Goal: Task Accomplishment & Management: Manage account settings

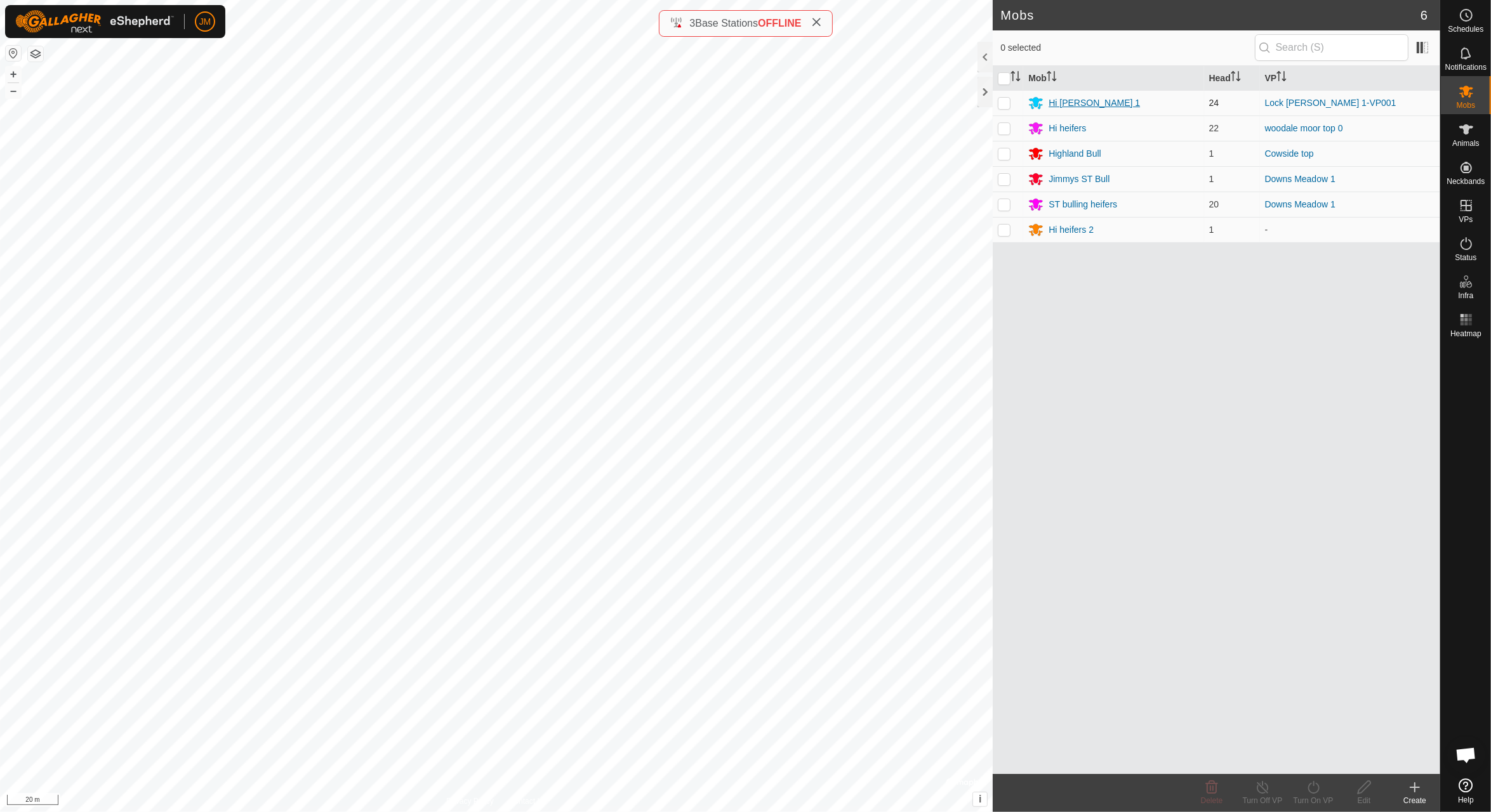
click at [1060, 106] on div "Hi [PERSON_NAME] 1" at bounding box center [1094, 103] width 91 height 14
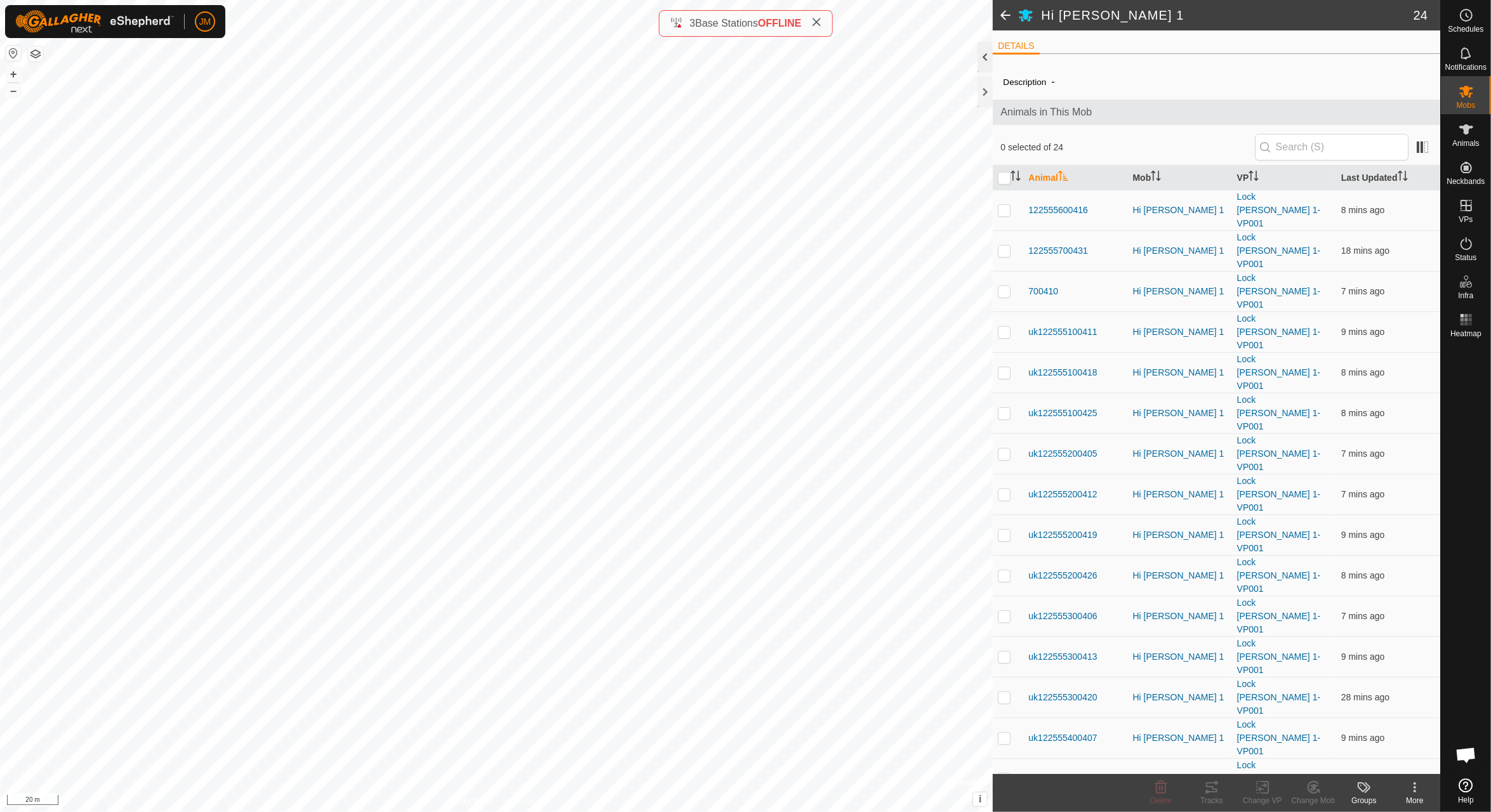
click at [982, 57] on div at bounding box center [985, 57] width 15 height 31
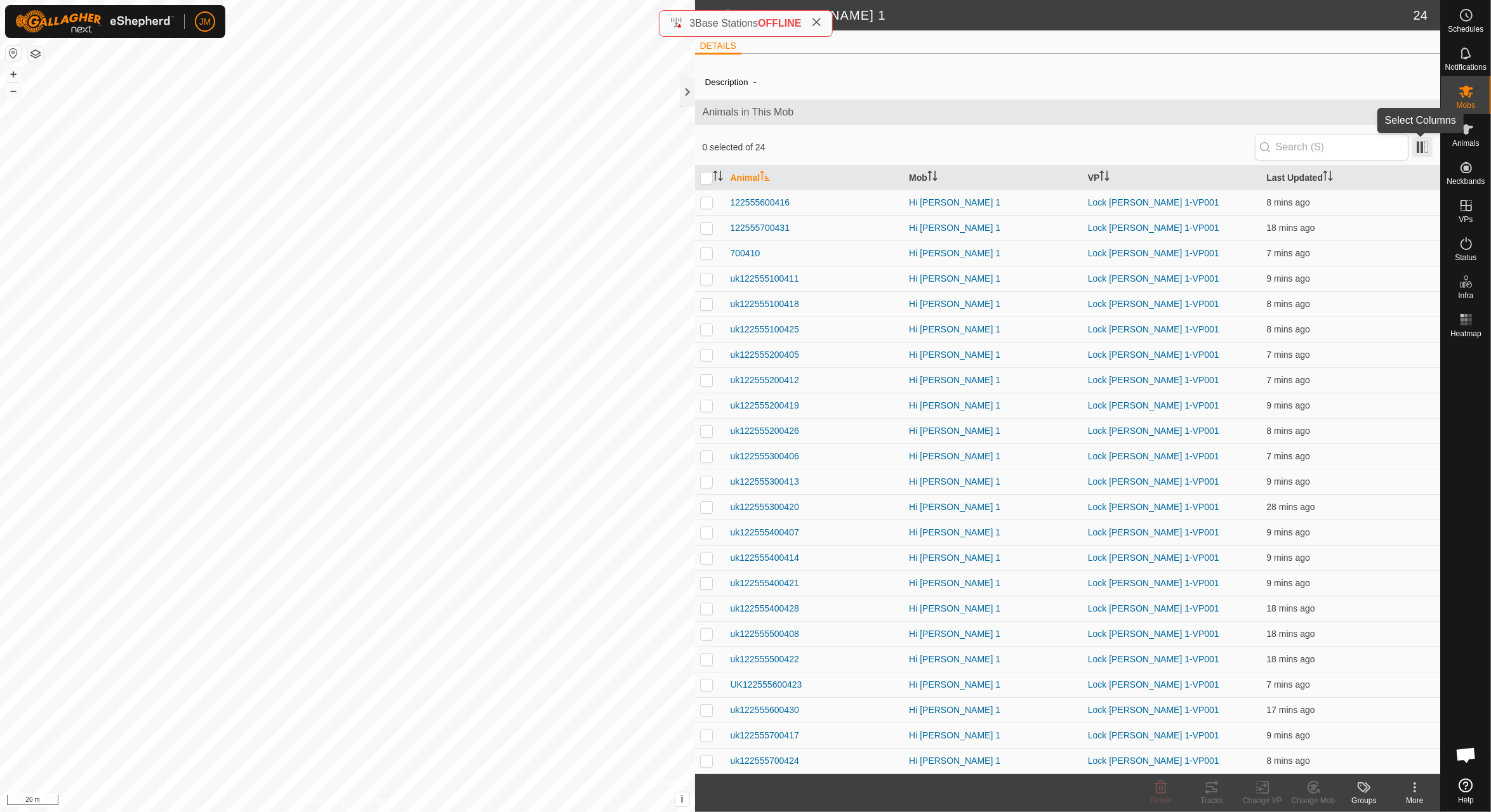
click at [1419, 151] on span at bounding box center [1422, 147] width 21 height 21
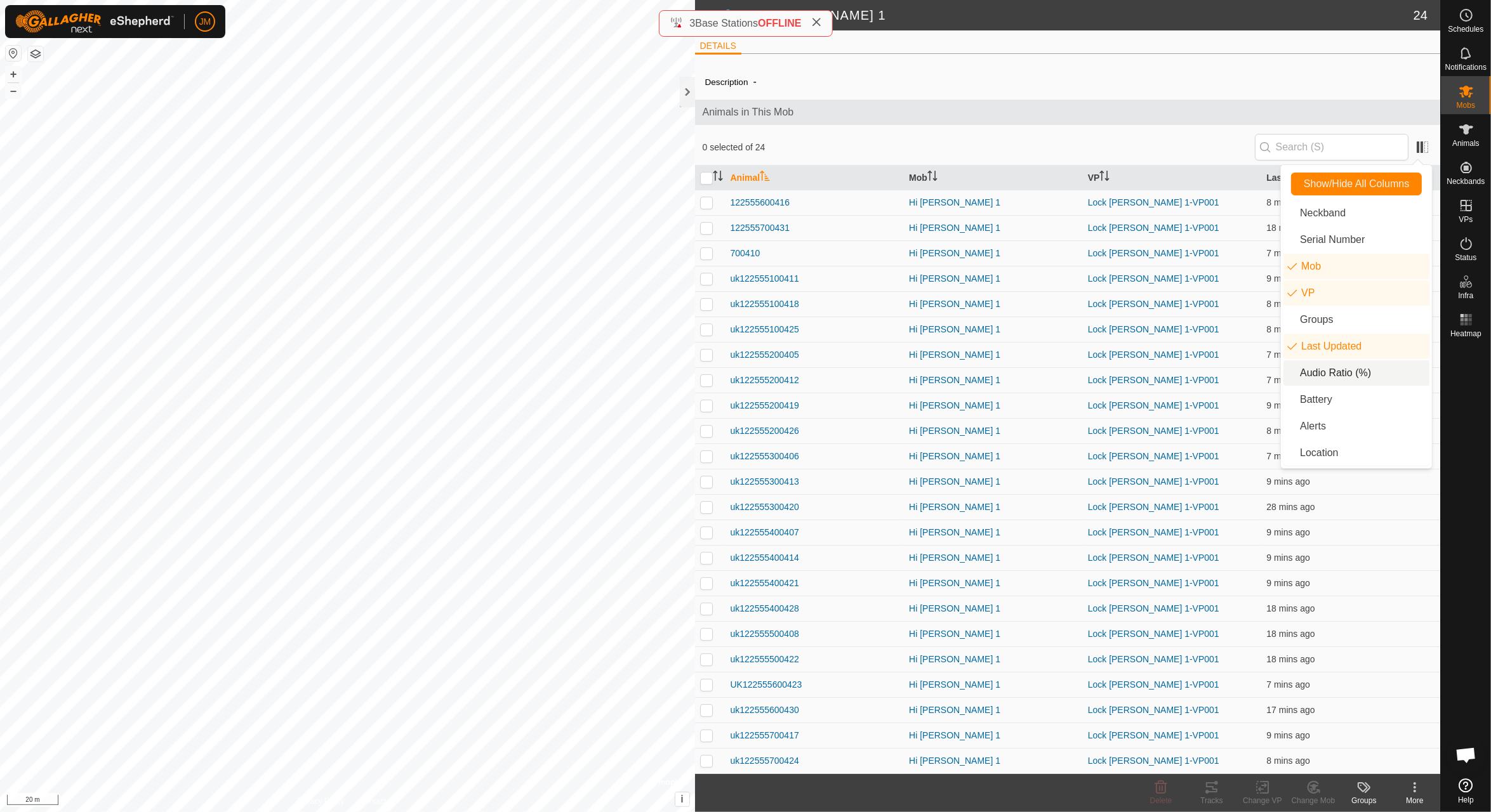
click at [1358, 374] on li "Audio Ratio (%)" at bounding box center [1357, 373] width 146 height 25
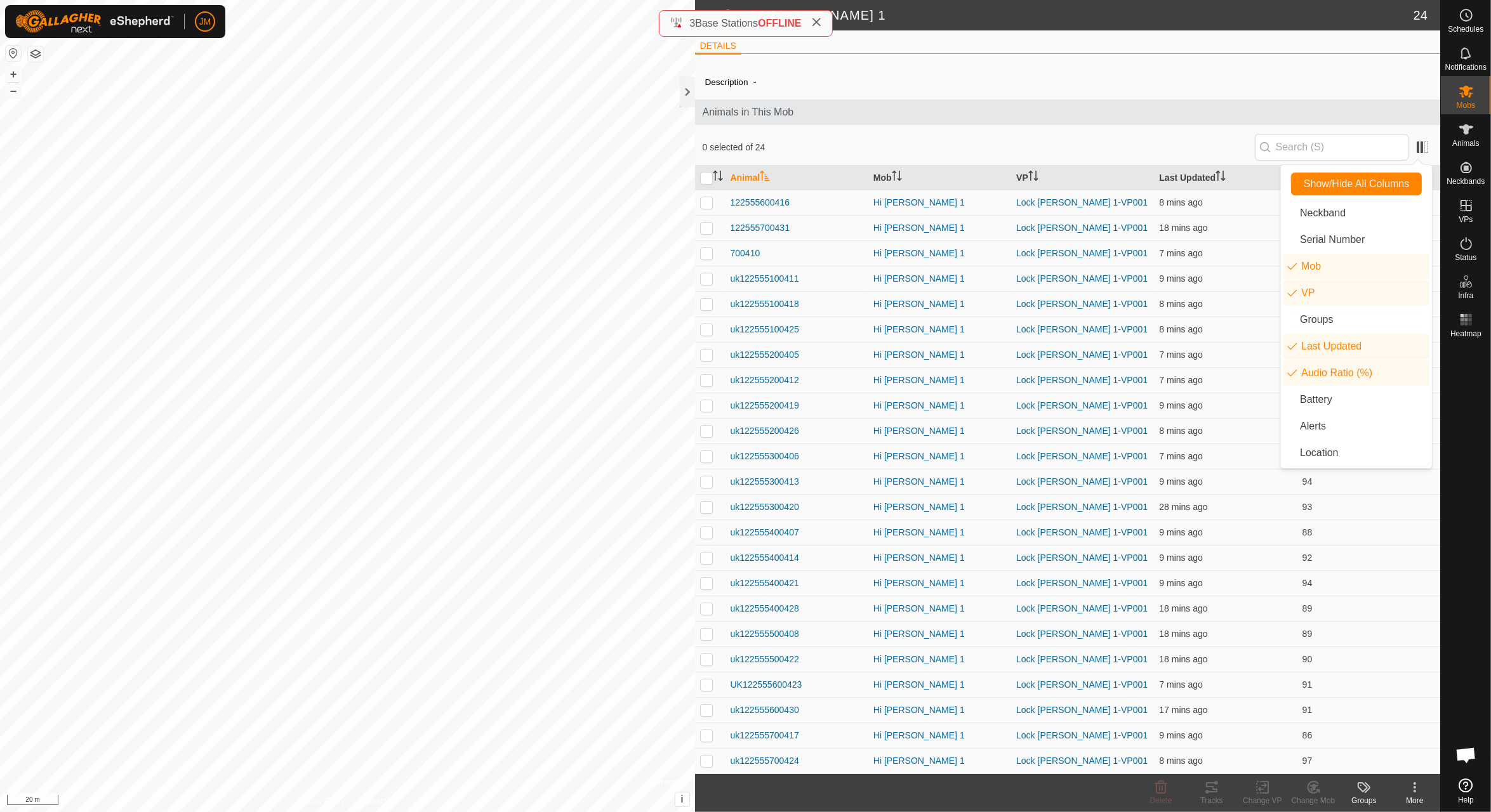
click at [1168, 140] on div "0 selected of 24" at bounding box center [1067, 147] width 730 height 27
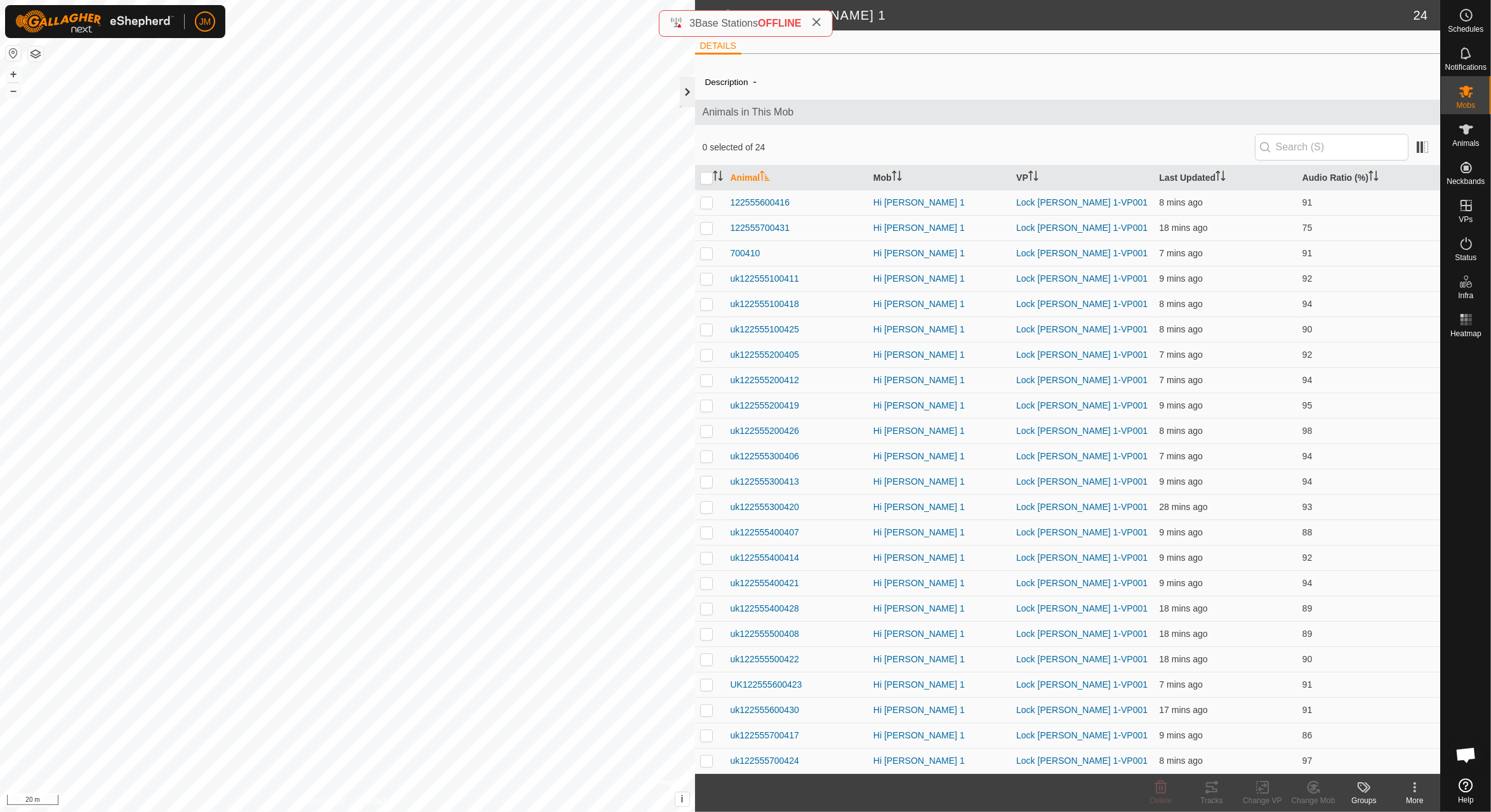
click at [689, 87] on div at bounding box center [687, 92] width 15 height 31
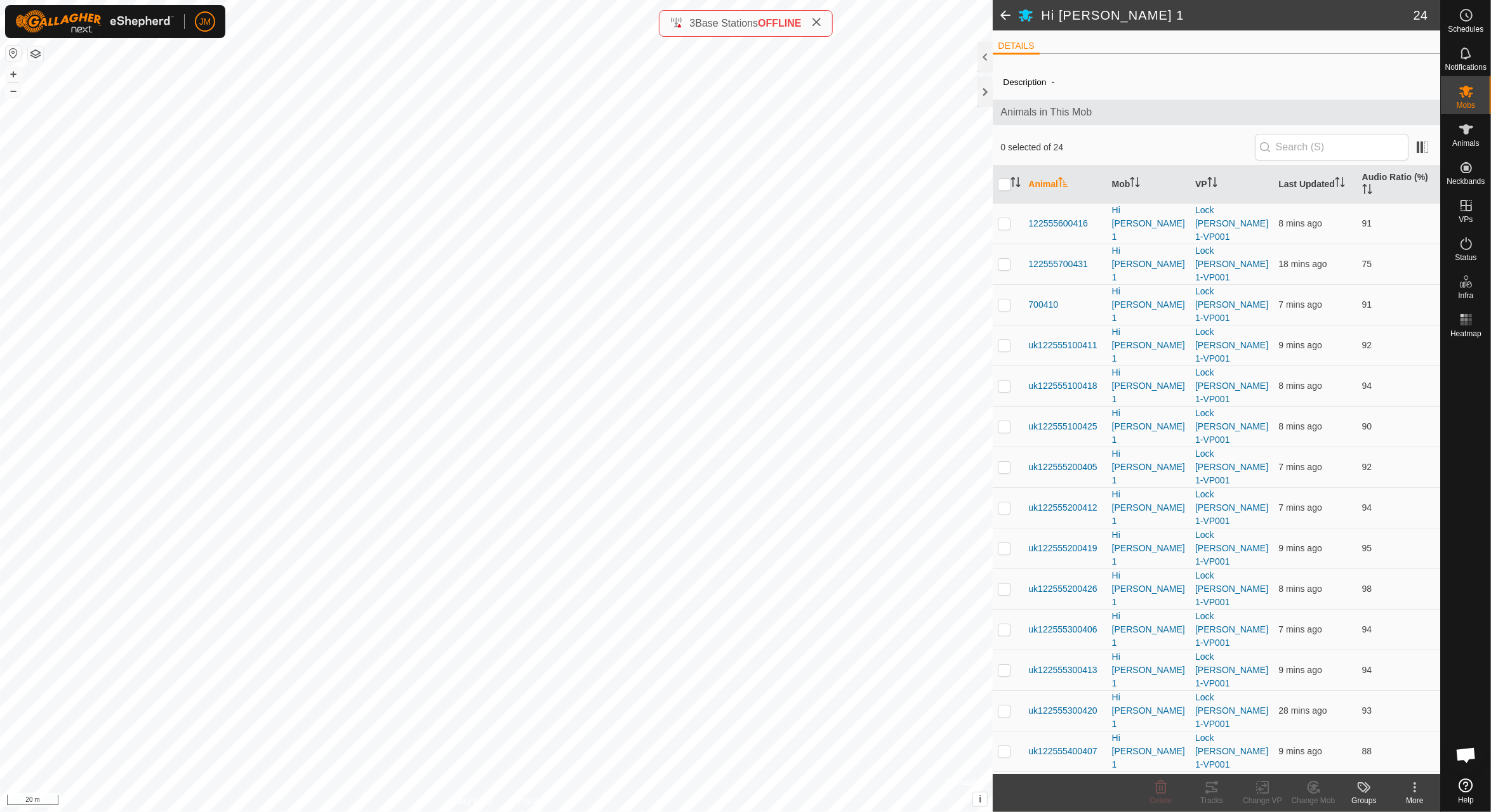
click at [1005, 14] on span at bounding box center [1005, 15] width 25 height 31
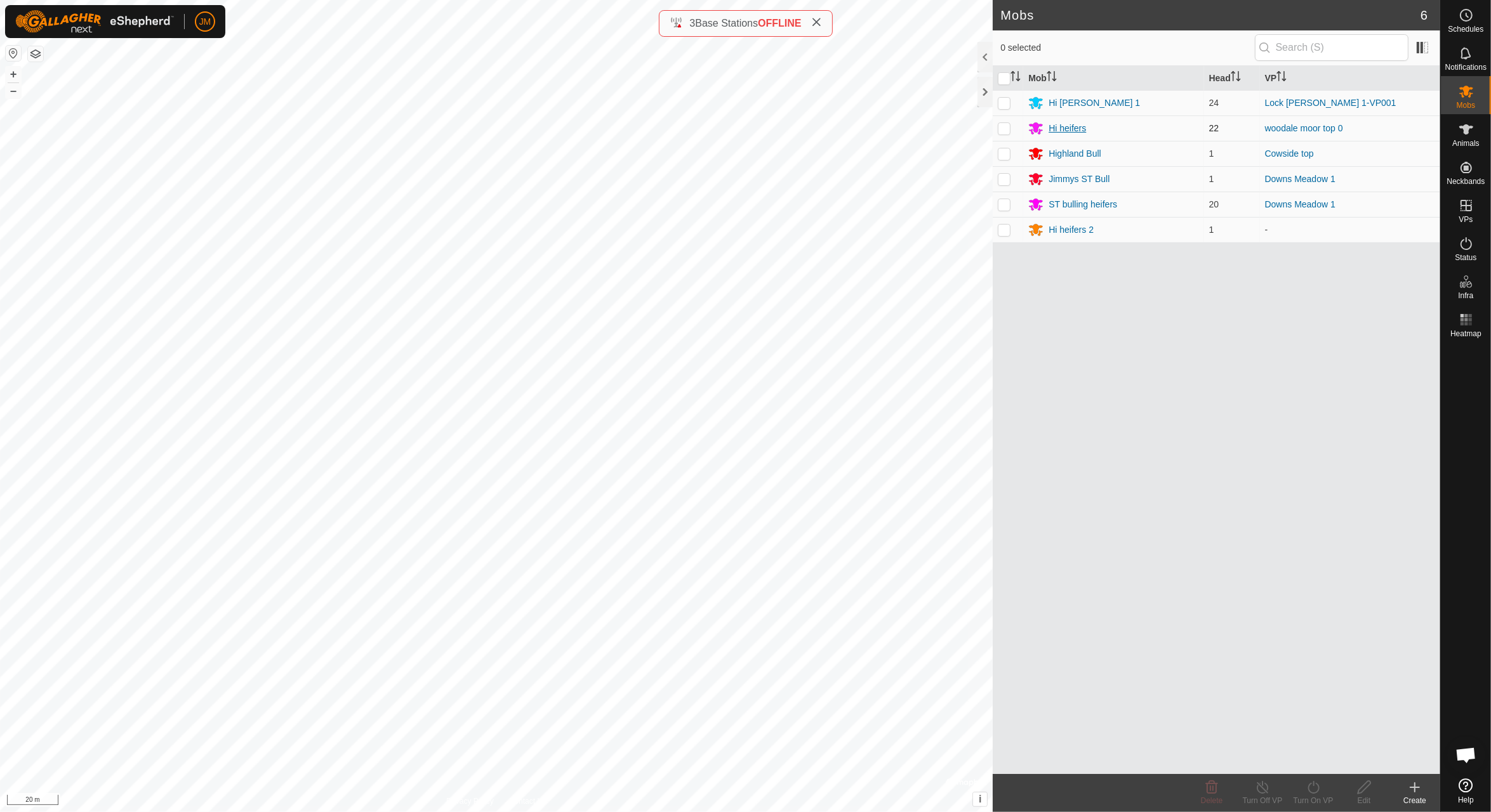
click at [1077, 131] on div "Hi heifers" at bounding box center [1067, 128] width 37 height 14
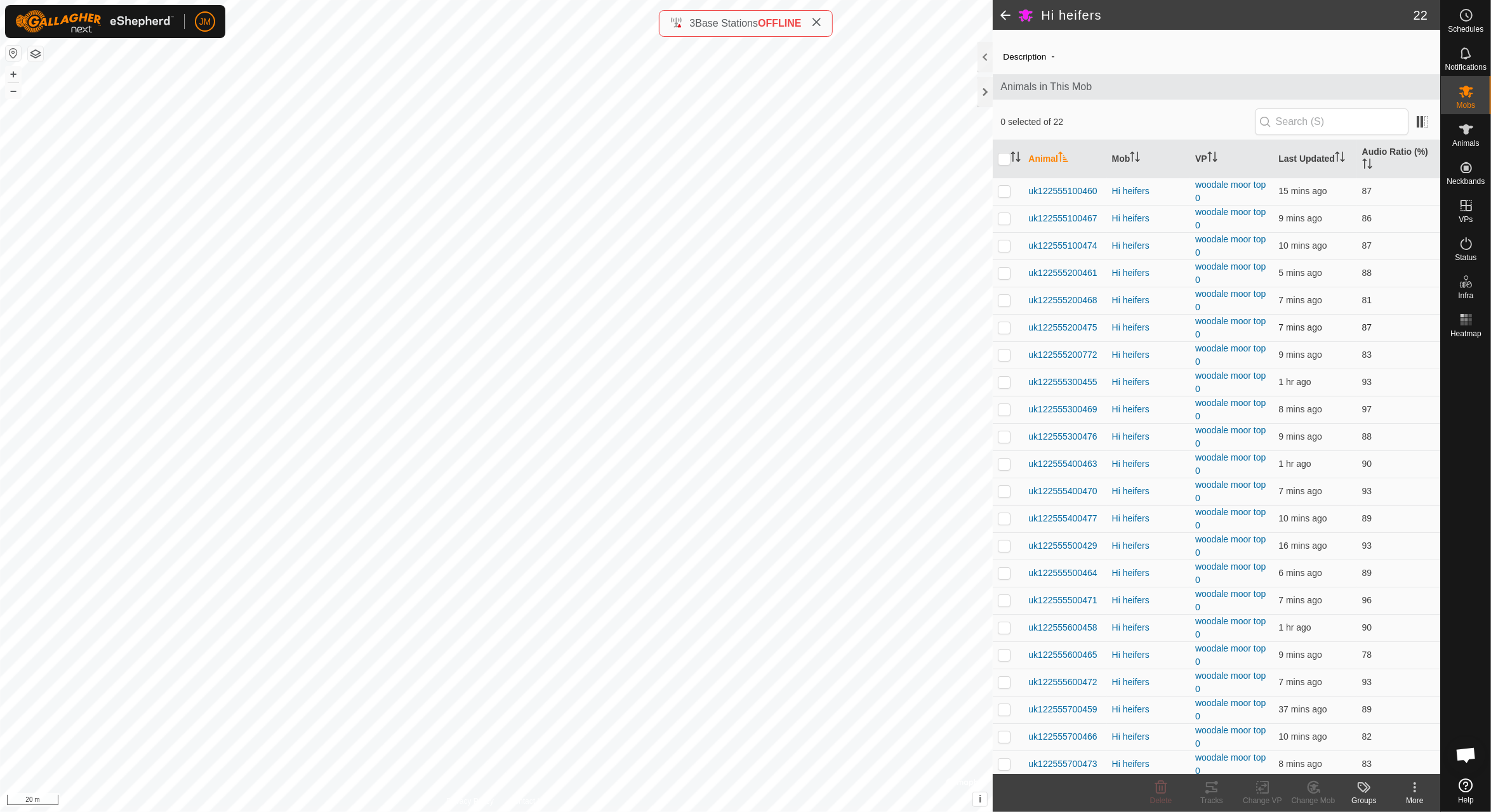
scroll to position [37, 0]
click at [1053, 149] on th "Animal" at bounding box center [1065, 154] width 83 height 38
click at [1391, 143] on th "Audio Ratio (%)" at bounding box center [1398, 154] width 83 height 38
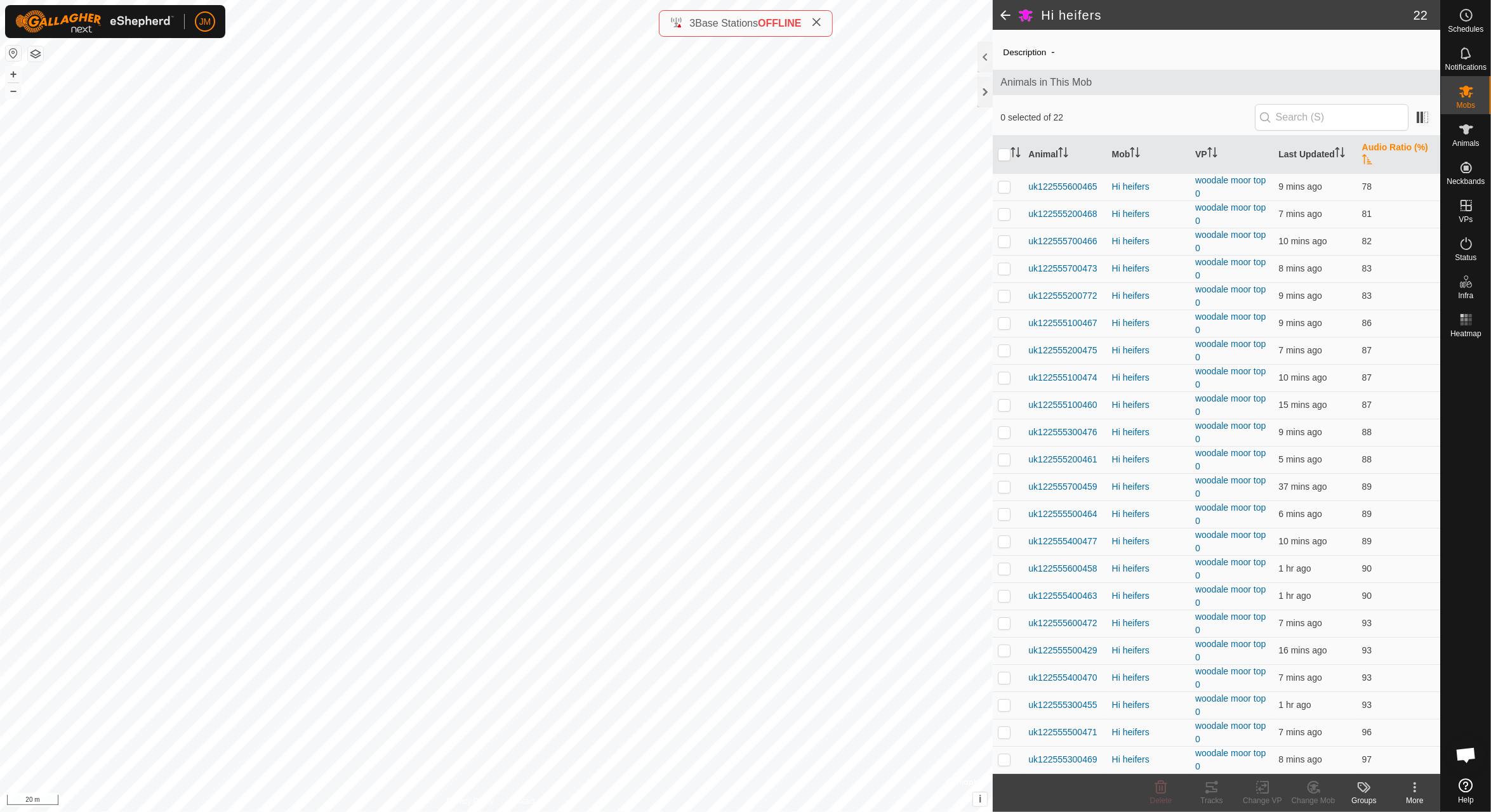
click at [1005, 13] on span at bounding box center [1005, 15] width 25 height 31
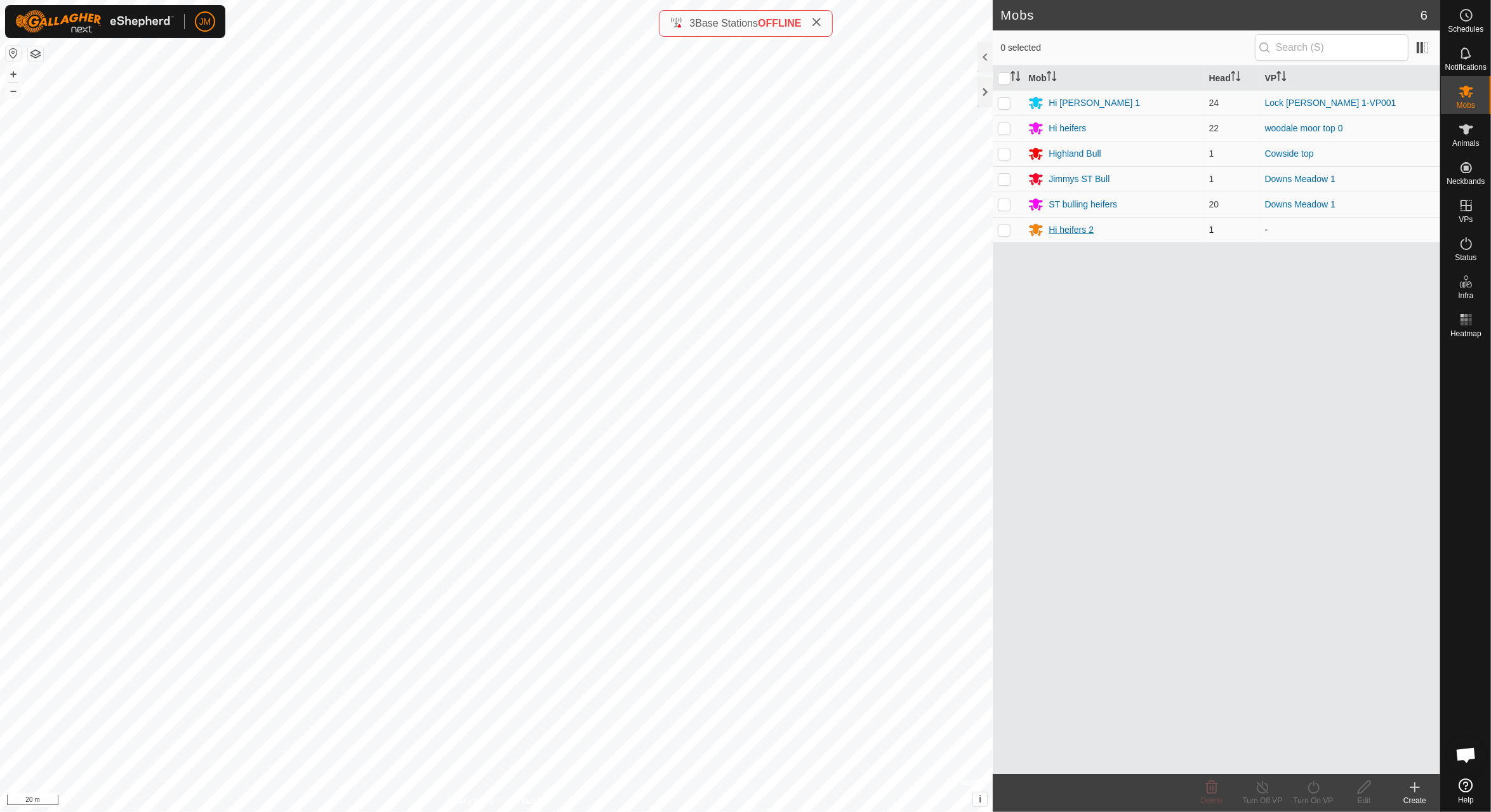
click at [1075, 230] on div "Hi heifers 2" at bounding box center [1071, 230] width 45 height 14
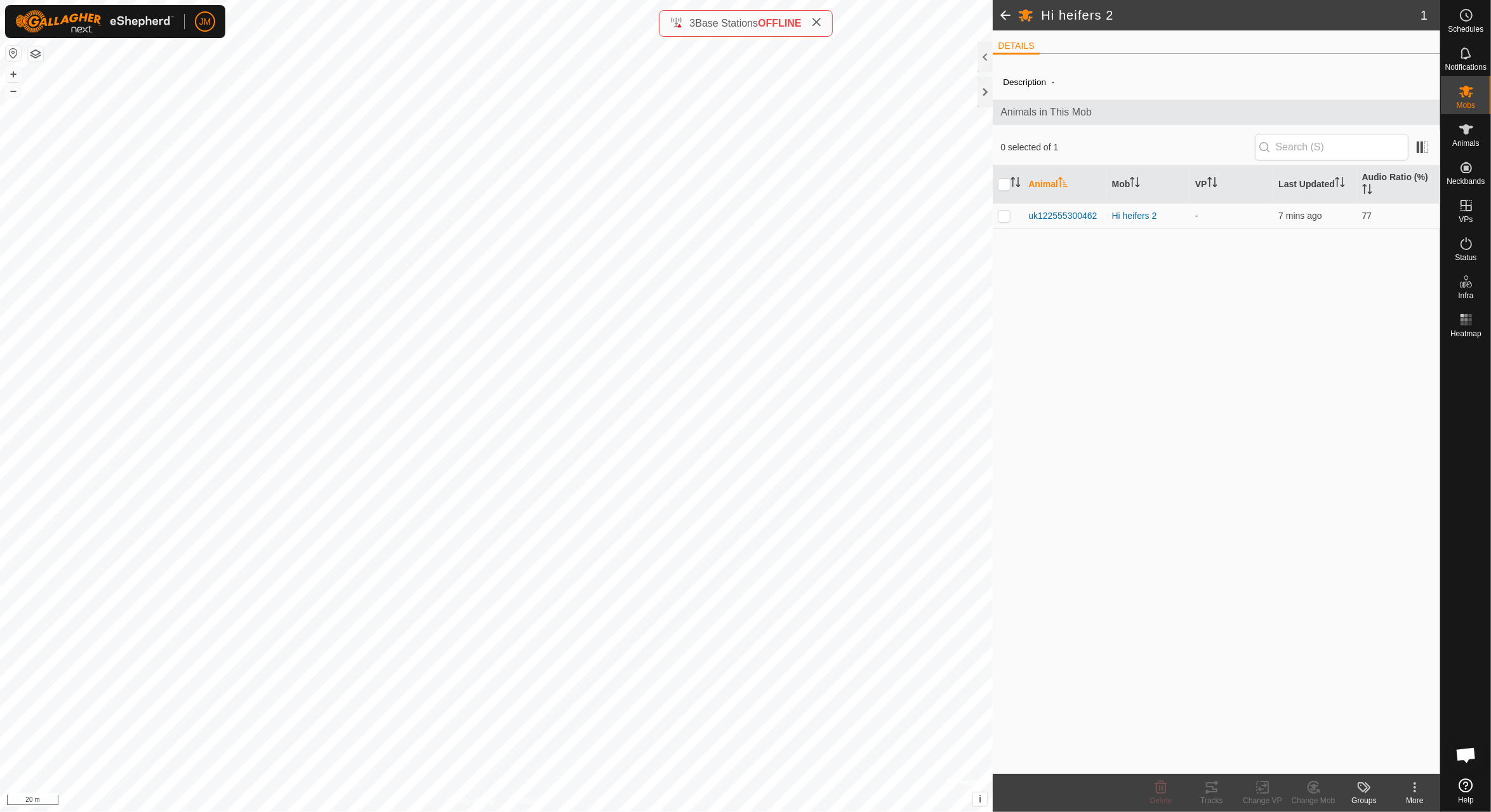
click at [1002, 12] on span at bounding box center [1005, 15] width 25 height 31
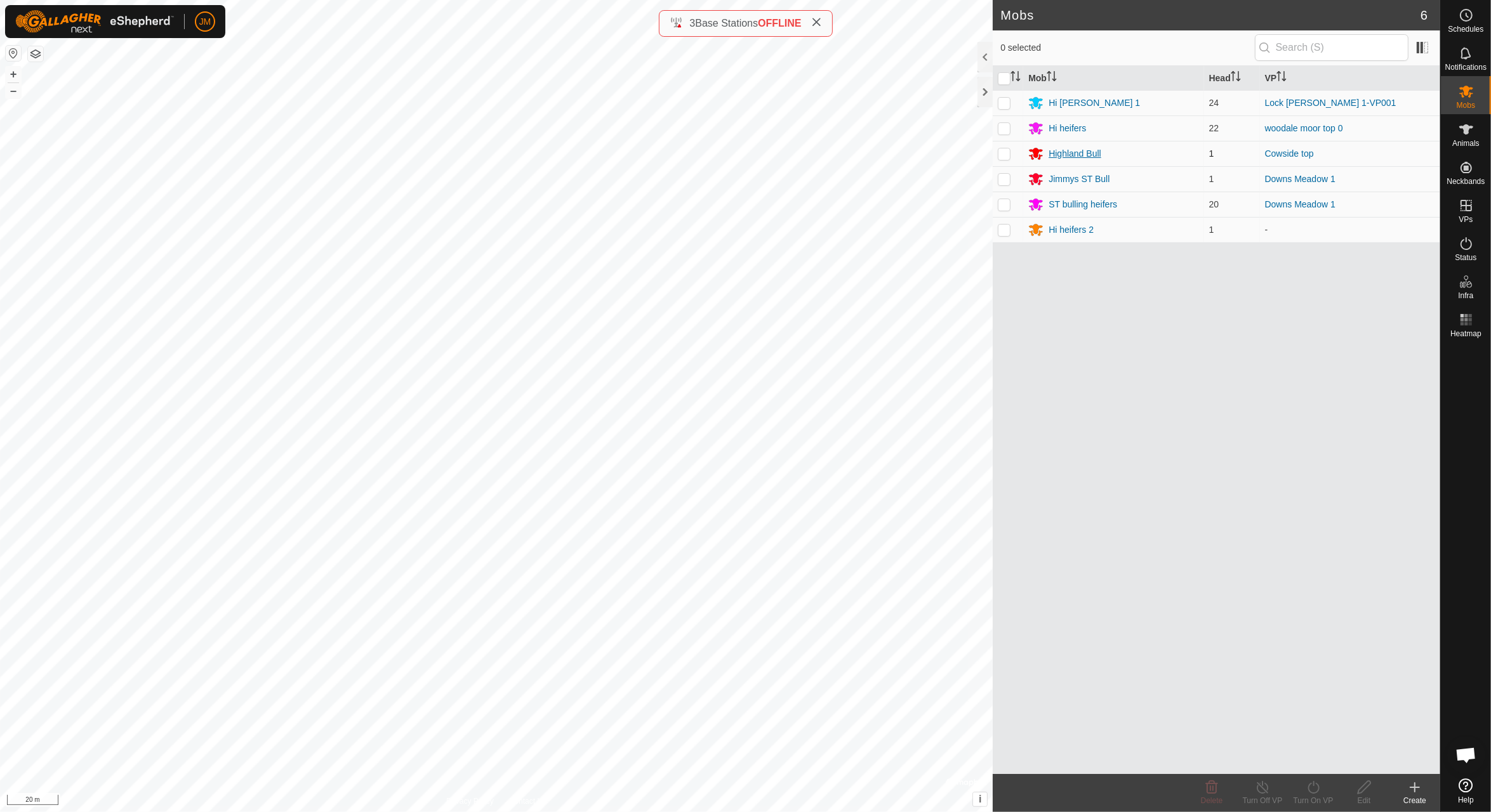
click at [1085, 152] on div "Highland Bull" at bounding box center [1075, 153] width 52 height 14
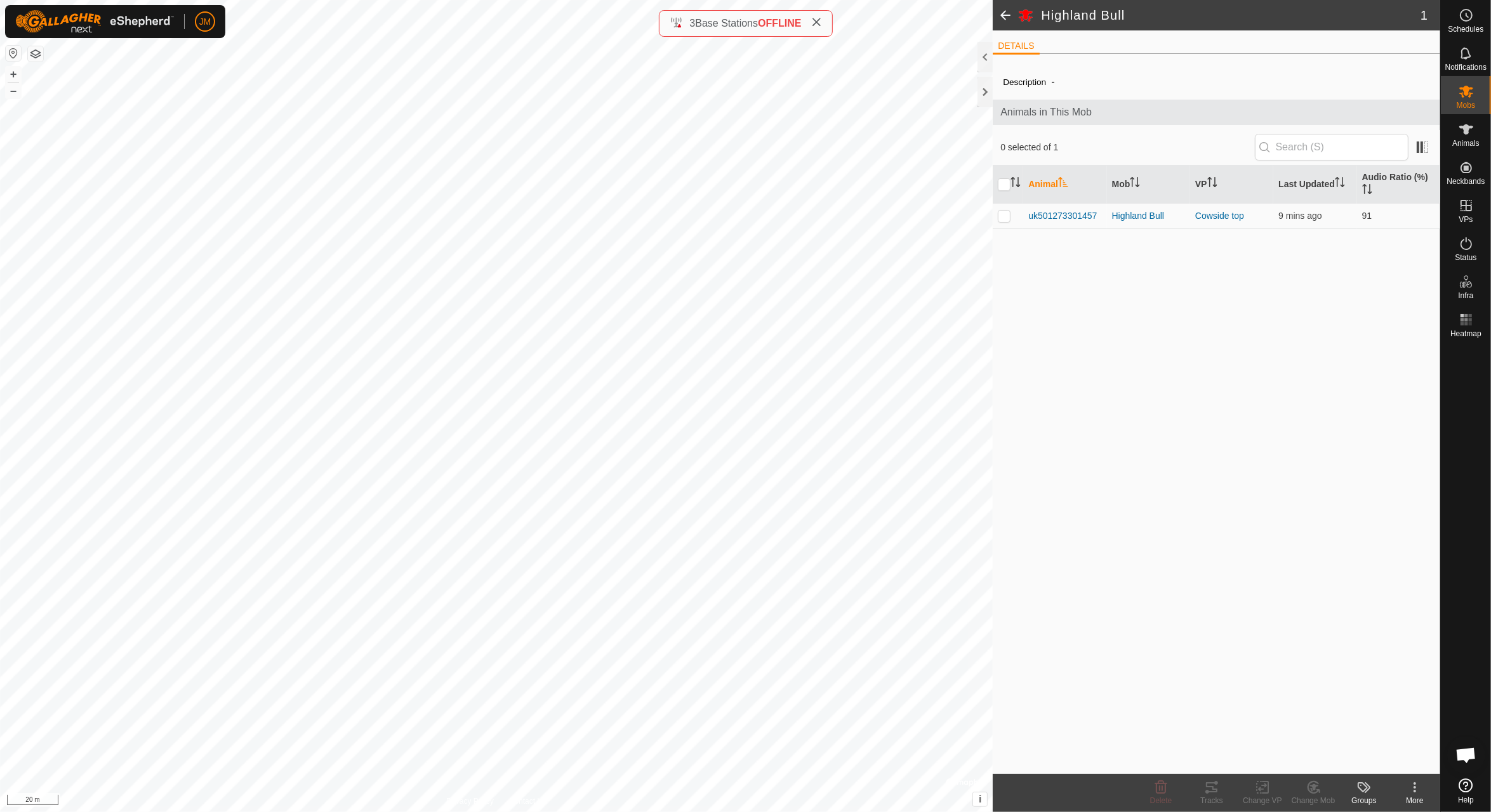
click at [1004, 11] on span at bounding box center [1005, 15] width 25 height 31
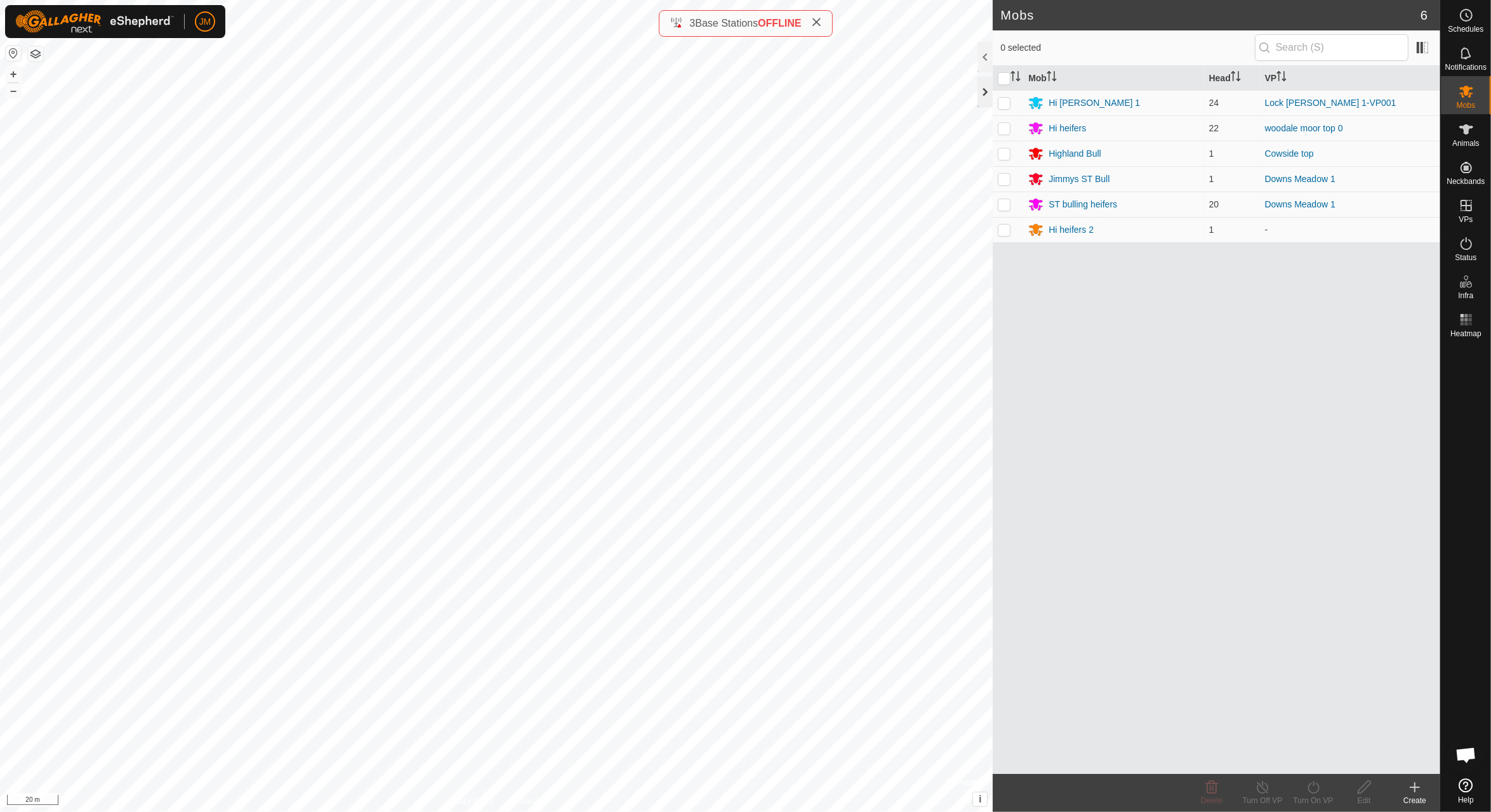
click at [983, 96] on div at bounding box center [985, 92] width 15 height 31
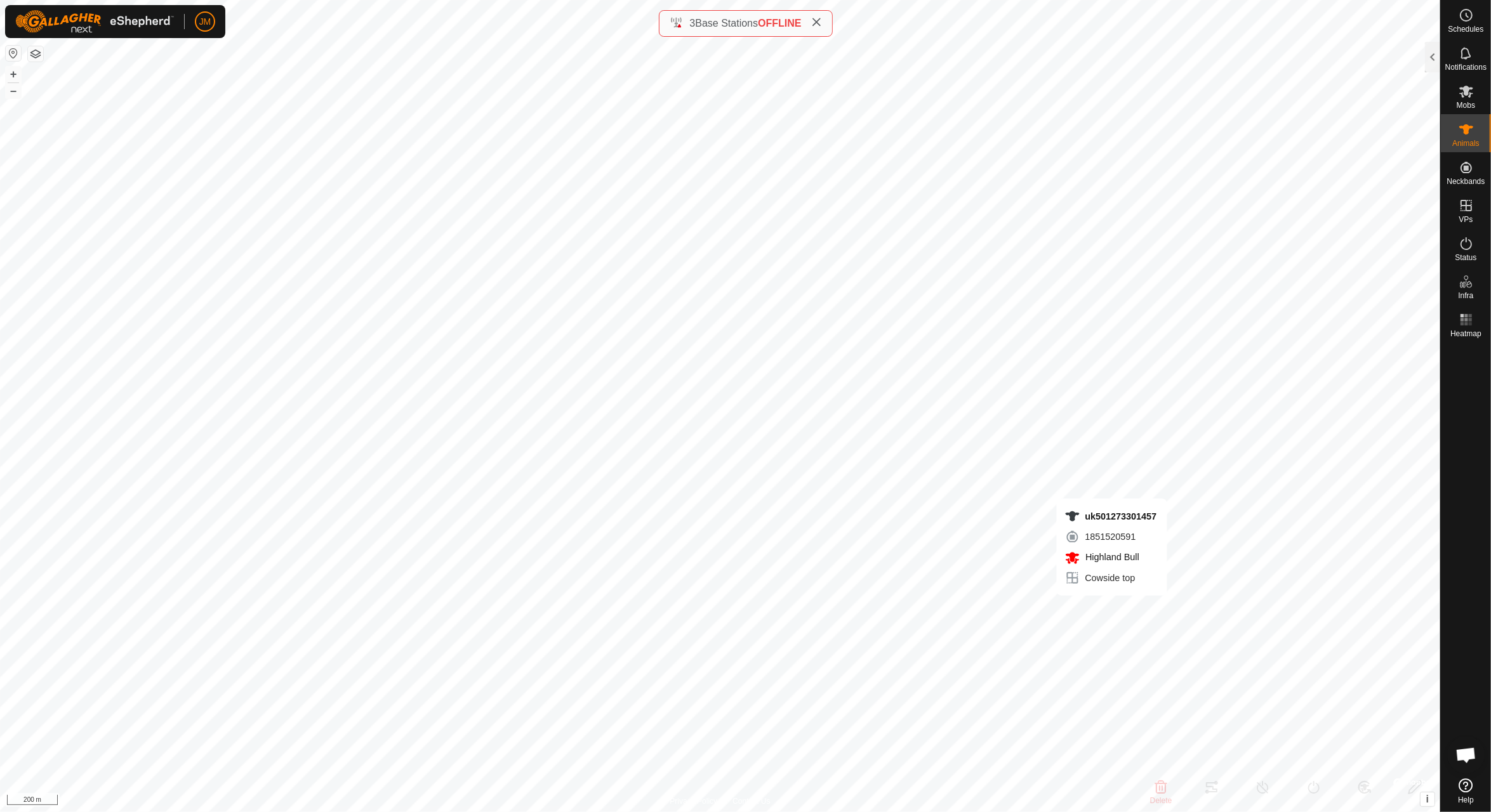
type input "uk501273301457"
type input "-"
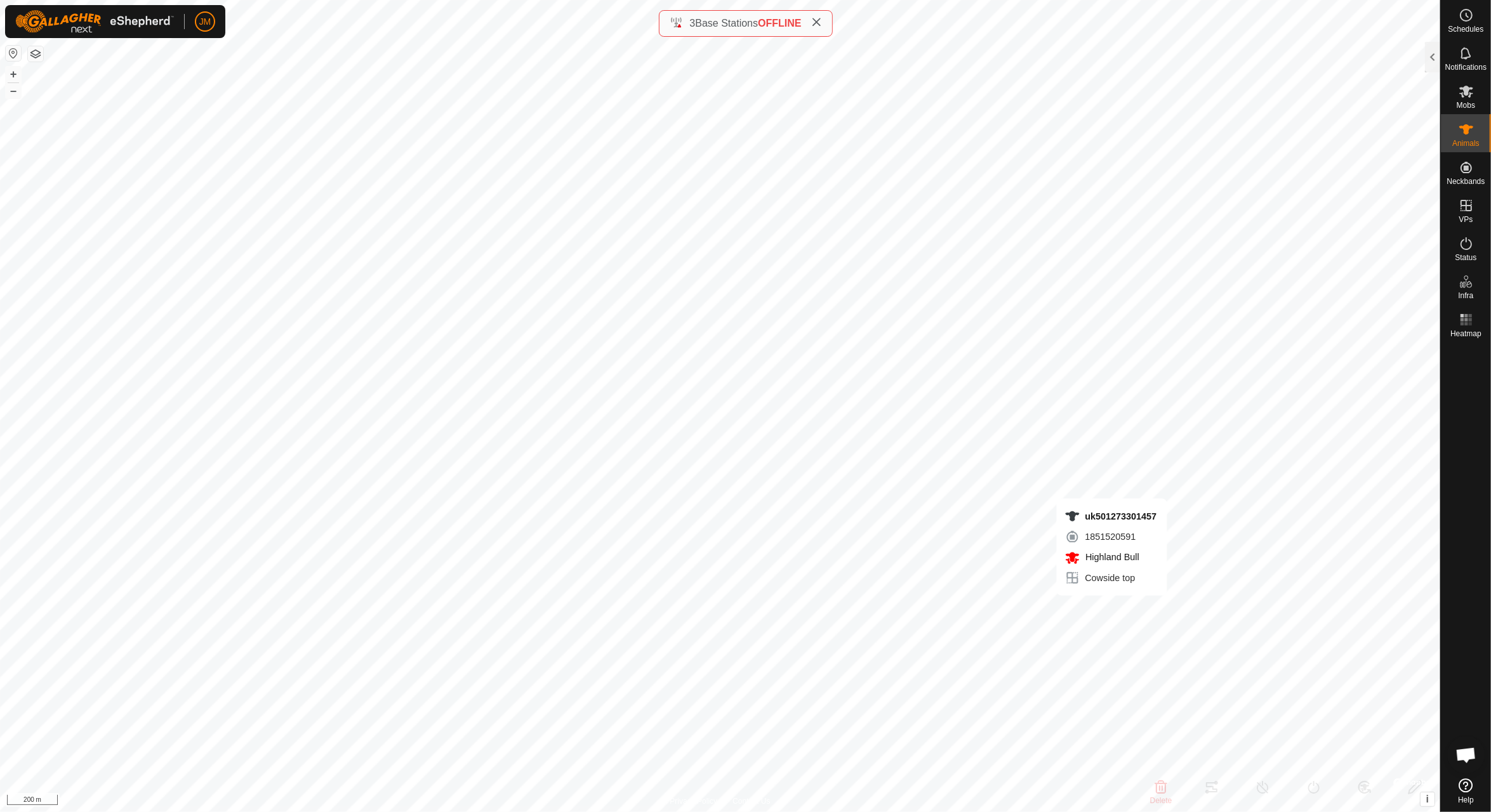
type input "0 kg"
type input "-"
click at [1436, 59] on div at bounding box center [1432, 57] width 15 height 31
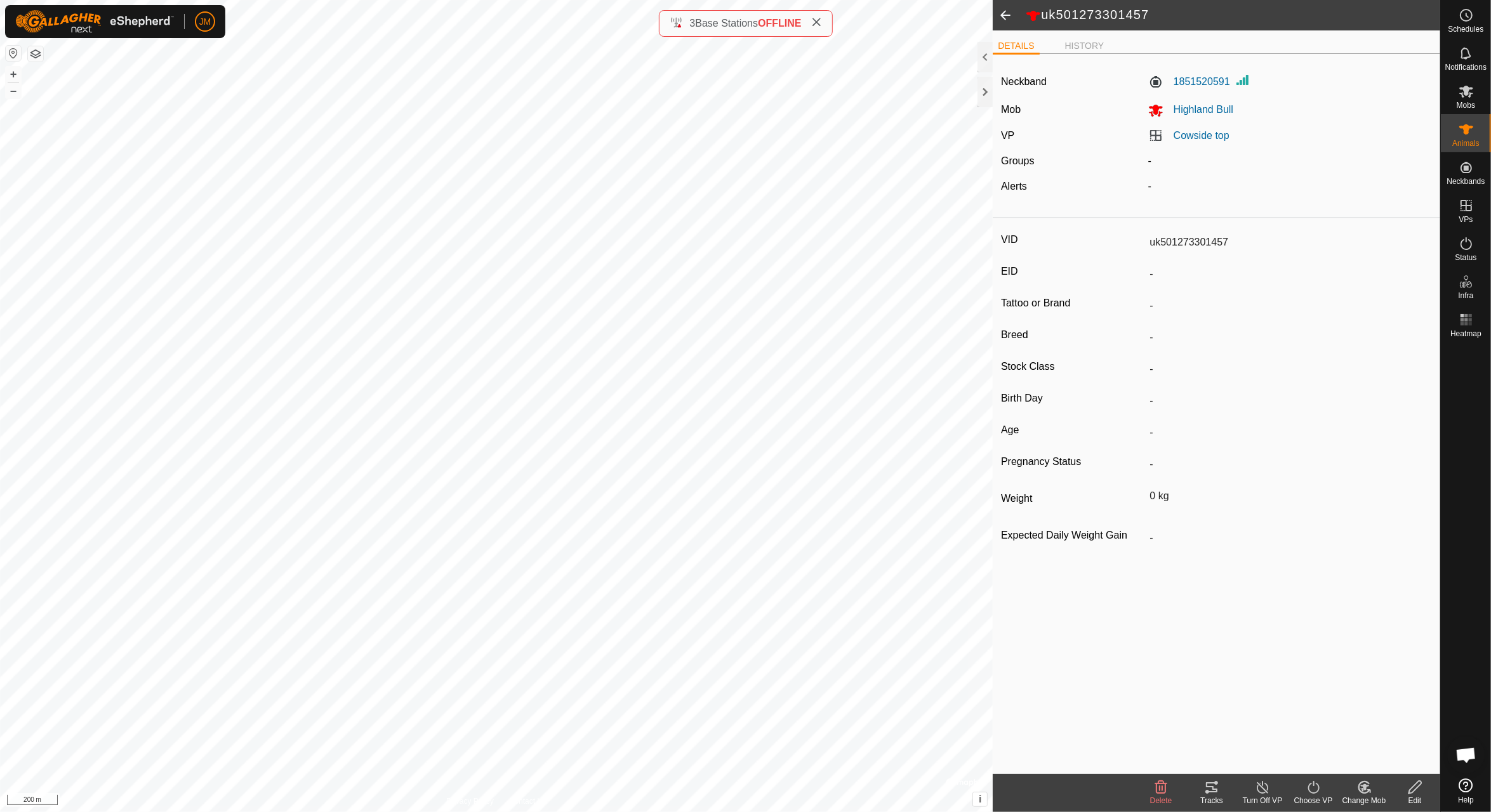
click at [1216, 787] on icon at bounding box center [1211, 787] width 15 height 15
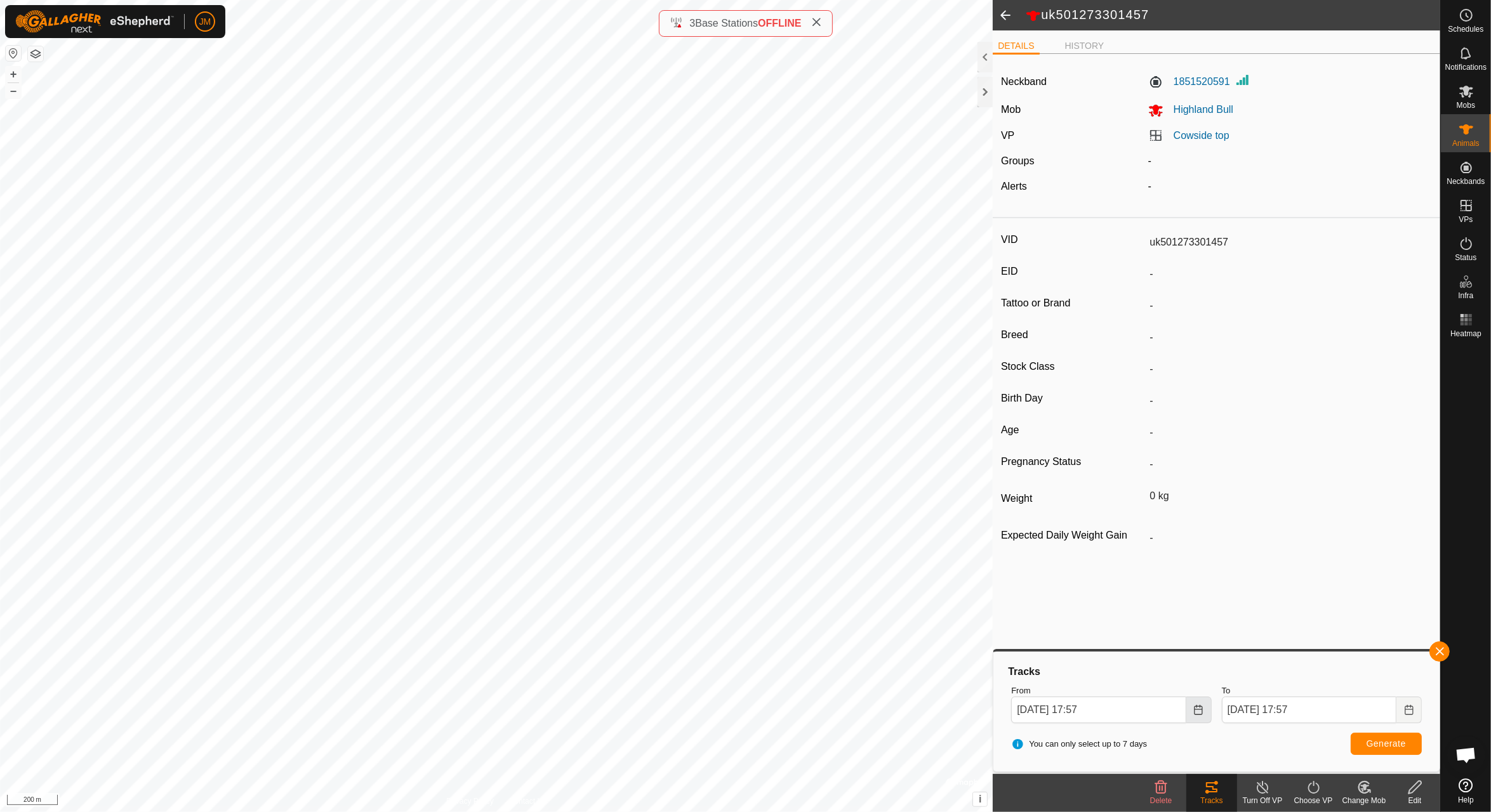
click at [1197, 713] on icon "Choose Date" at bounding box center [1198, 709] width 10 height 10
click at [1088, 548] on span "9" at bounding box center [1085, 549] width 21 height 21
type input "[DATE] 17:57"
click at [1371, 736] on button "Generate" at bounding box center [1385, 743] width 71 height 23
click at [1471, 327] on icon at bounding box center [1466, 319] width 15 height 15
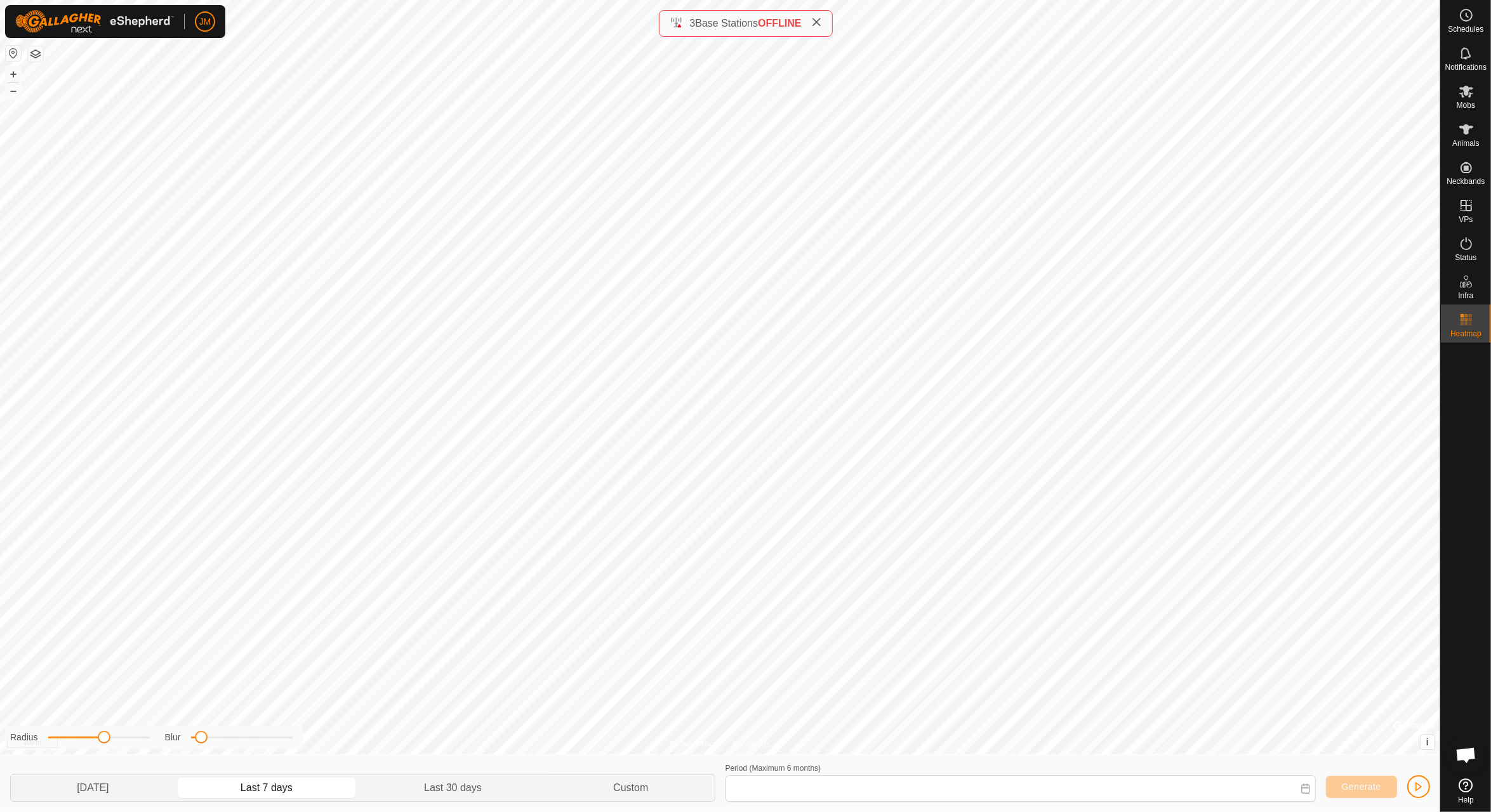
type input "[DATE] - [DATE]"
drag, startPoint x: 136, startPoint y: 741, endPoint x: 144, endPoint y: 741, distance: 8.0
click at [144, 741] on span at bounding box center [143, 737] width 13 height 13
drag, startPoint x: 239, startPoint y: 739, endPoint x: 258, endPoint y: 741, distance: 19.1
click at [258, 741] on span at bounding box center [255, 737] width 13 height 13
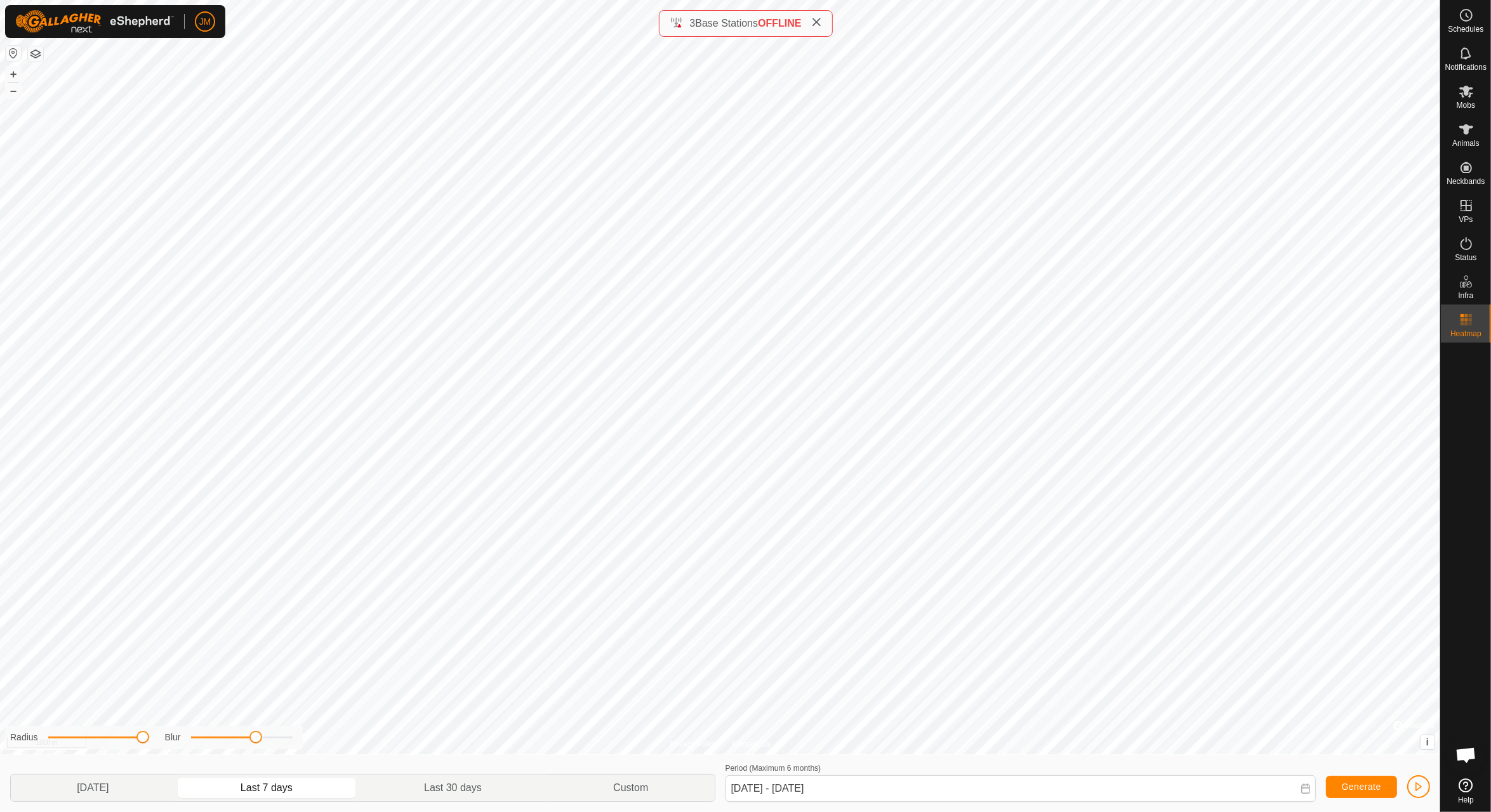
click at [818, 24] on icon at bounding box center [816, 22] width 10 height 10
click at [1471, 97] on icon at bounding box center [1466, 91] width 15 height 15
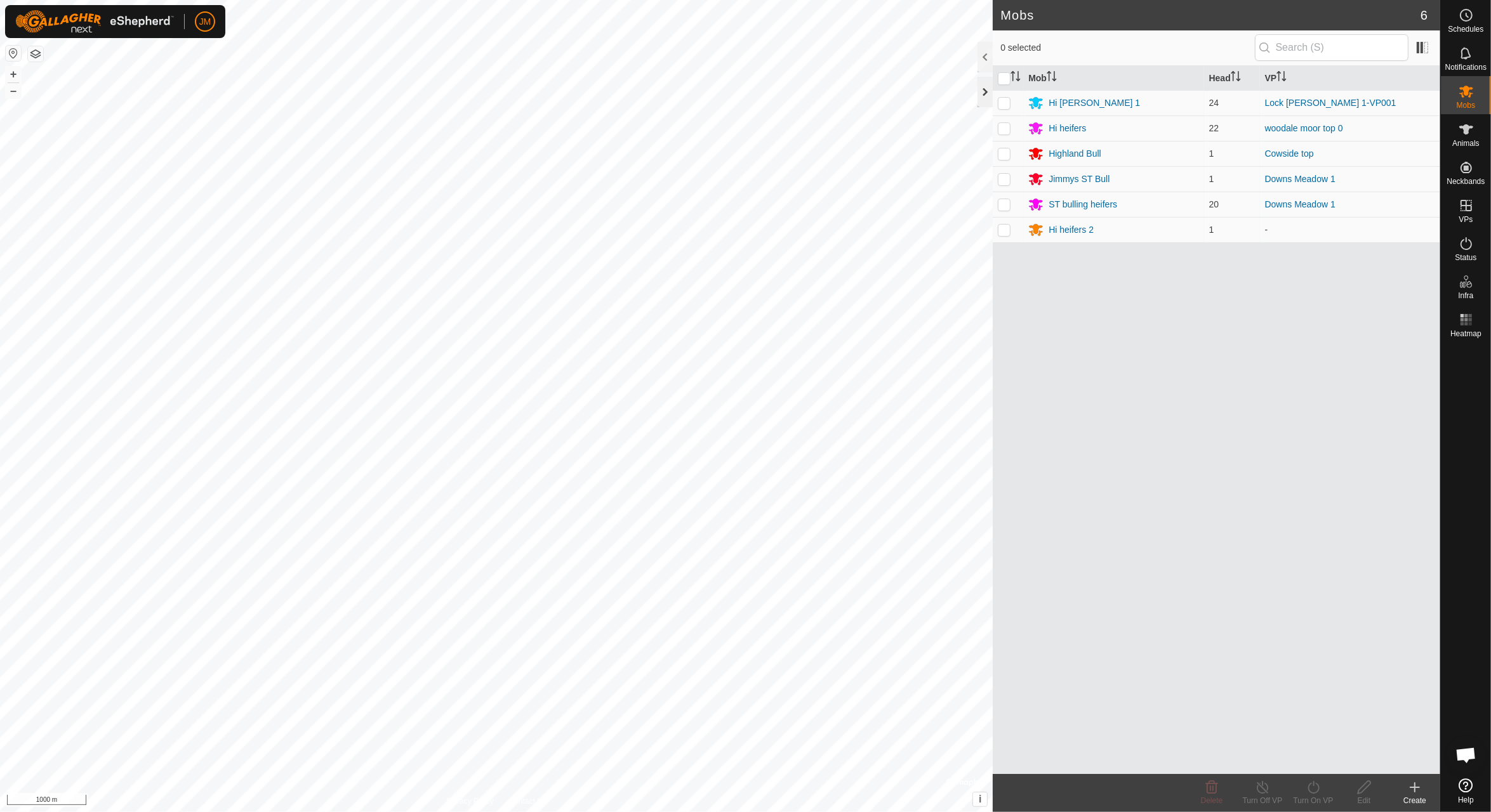
click at [985, 88] on div at bounding box center [985, 92] width 15 height 31
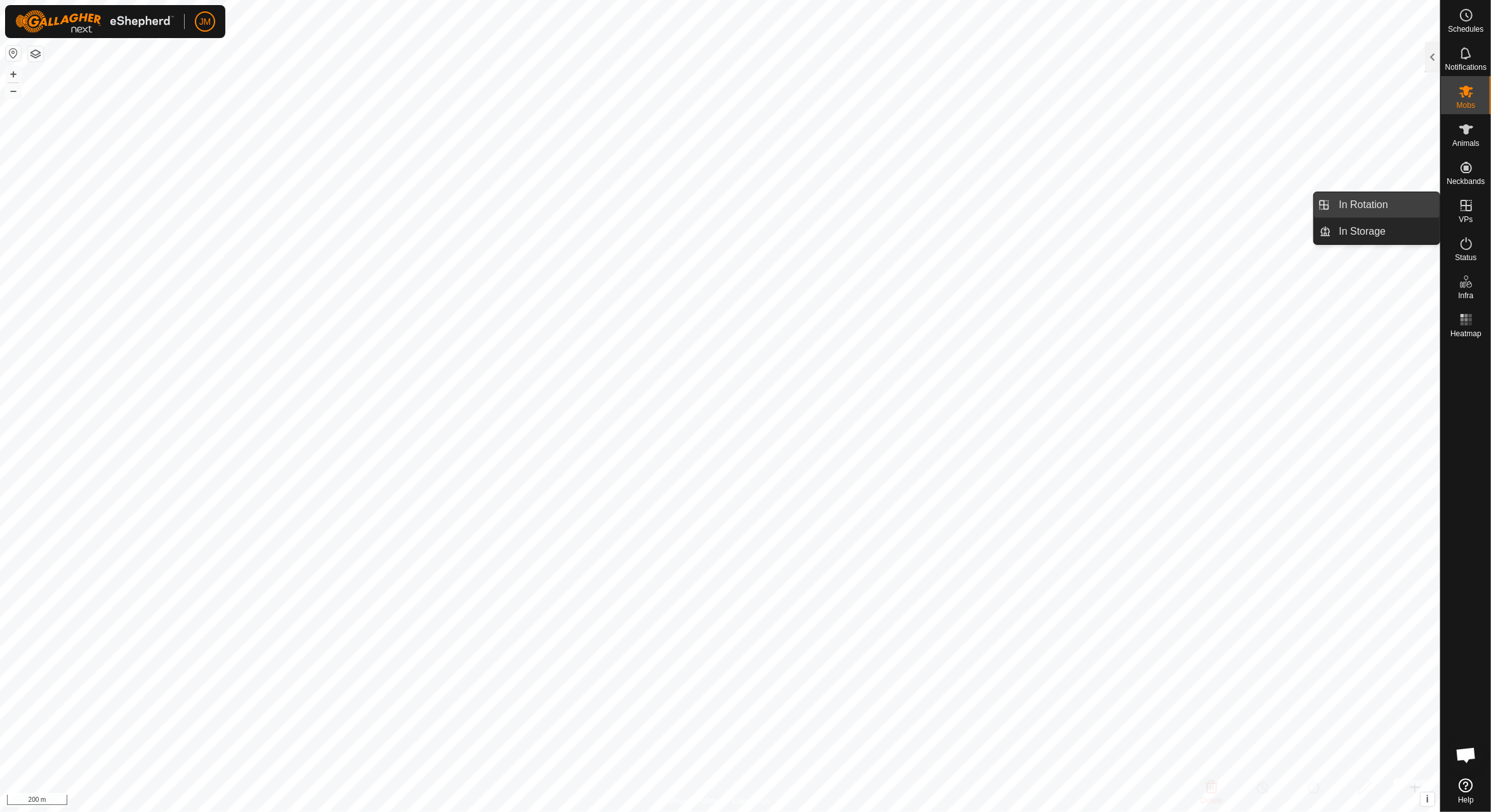
click at [1370, 208] on link "In Rotation" at bounding box center [1385, 205] width 108 height 25
checkbox input "true"
checkbox input "false"
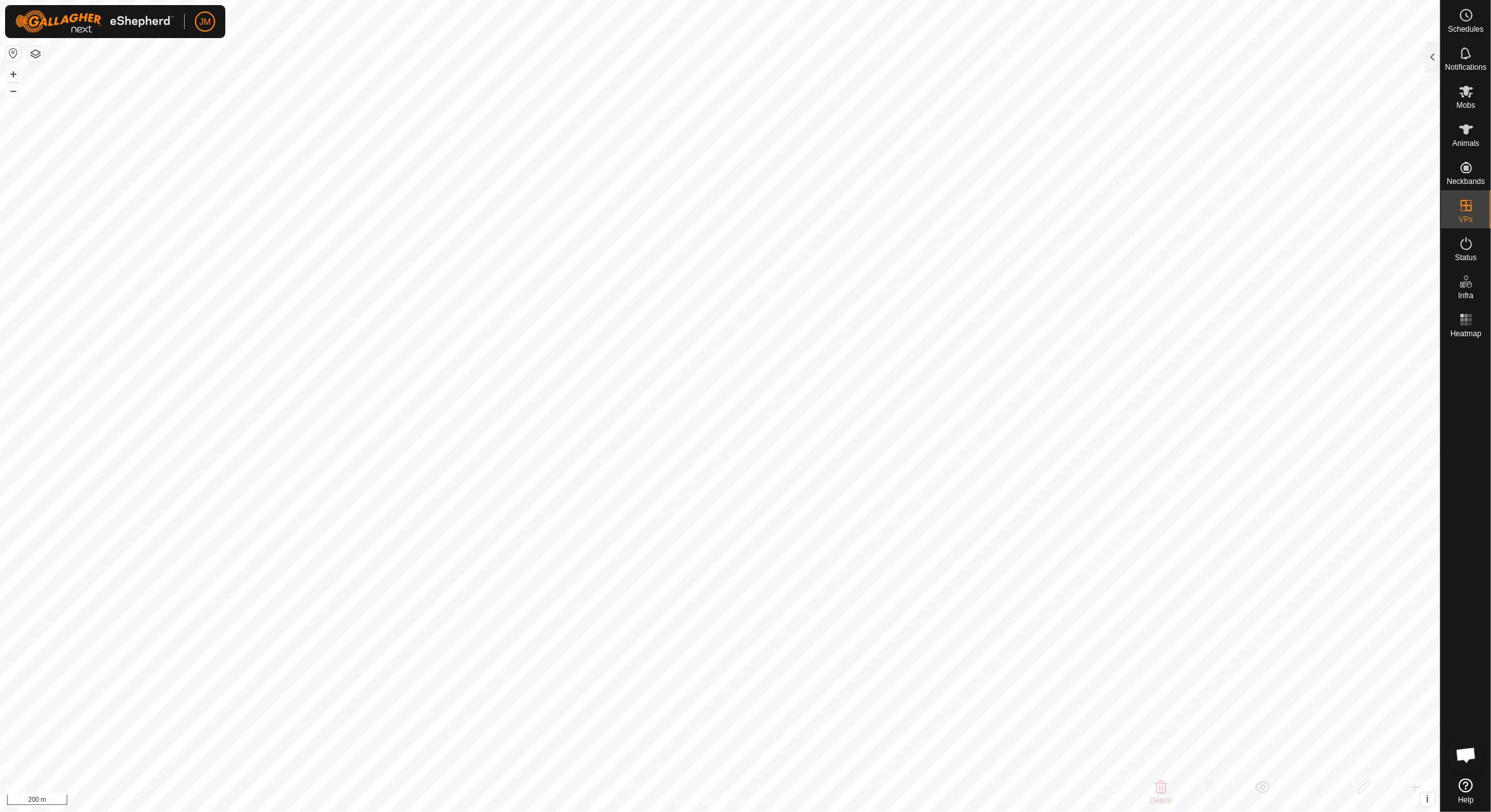
checkbox input "true"
checkbox input "false"
checkbox input "true"
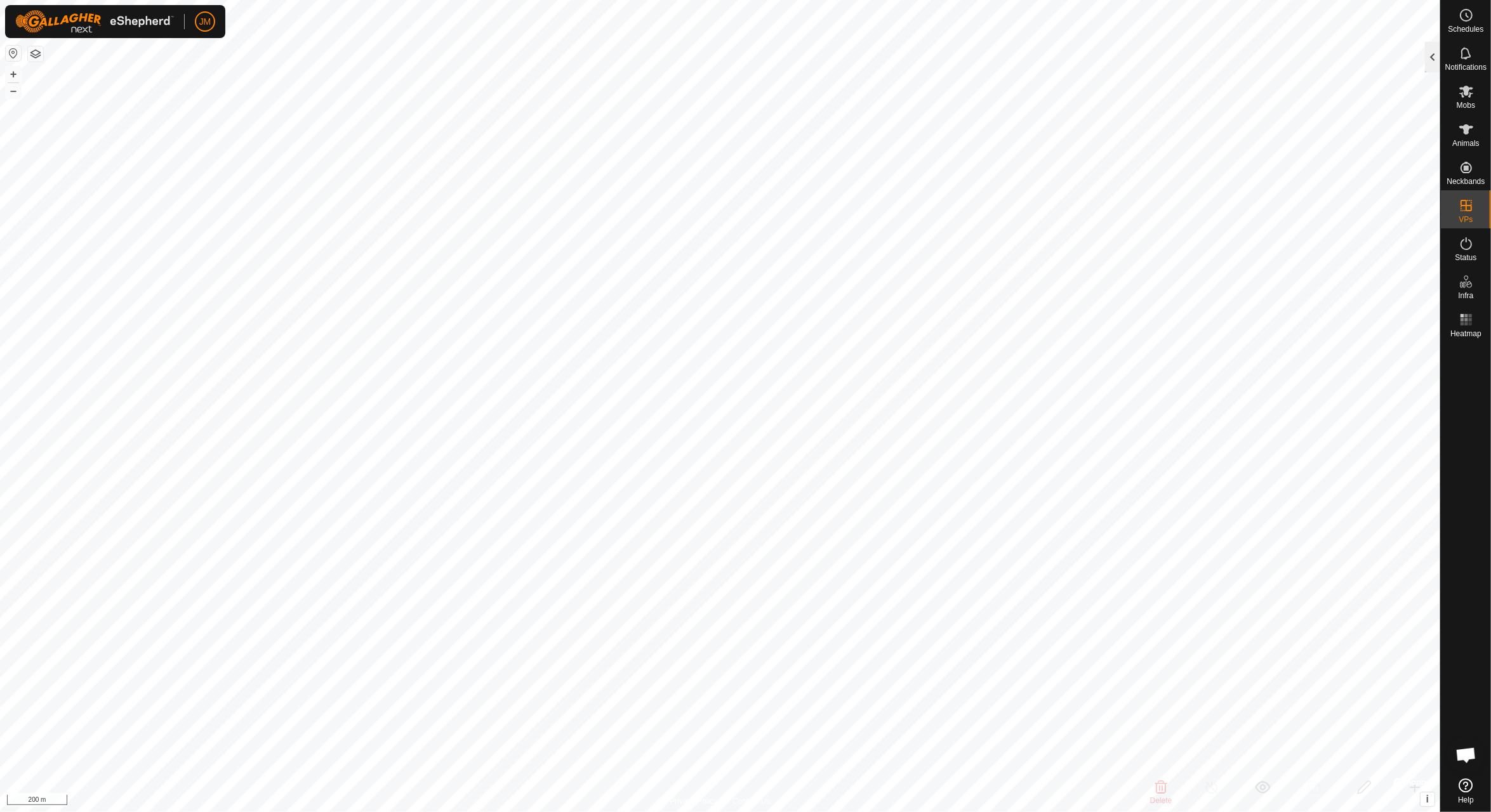
click at [1431, 61] on div at bounding box center [1432, 57] width 15 height 31
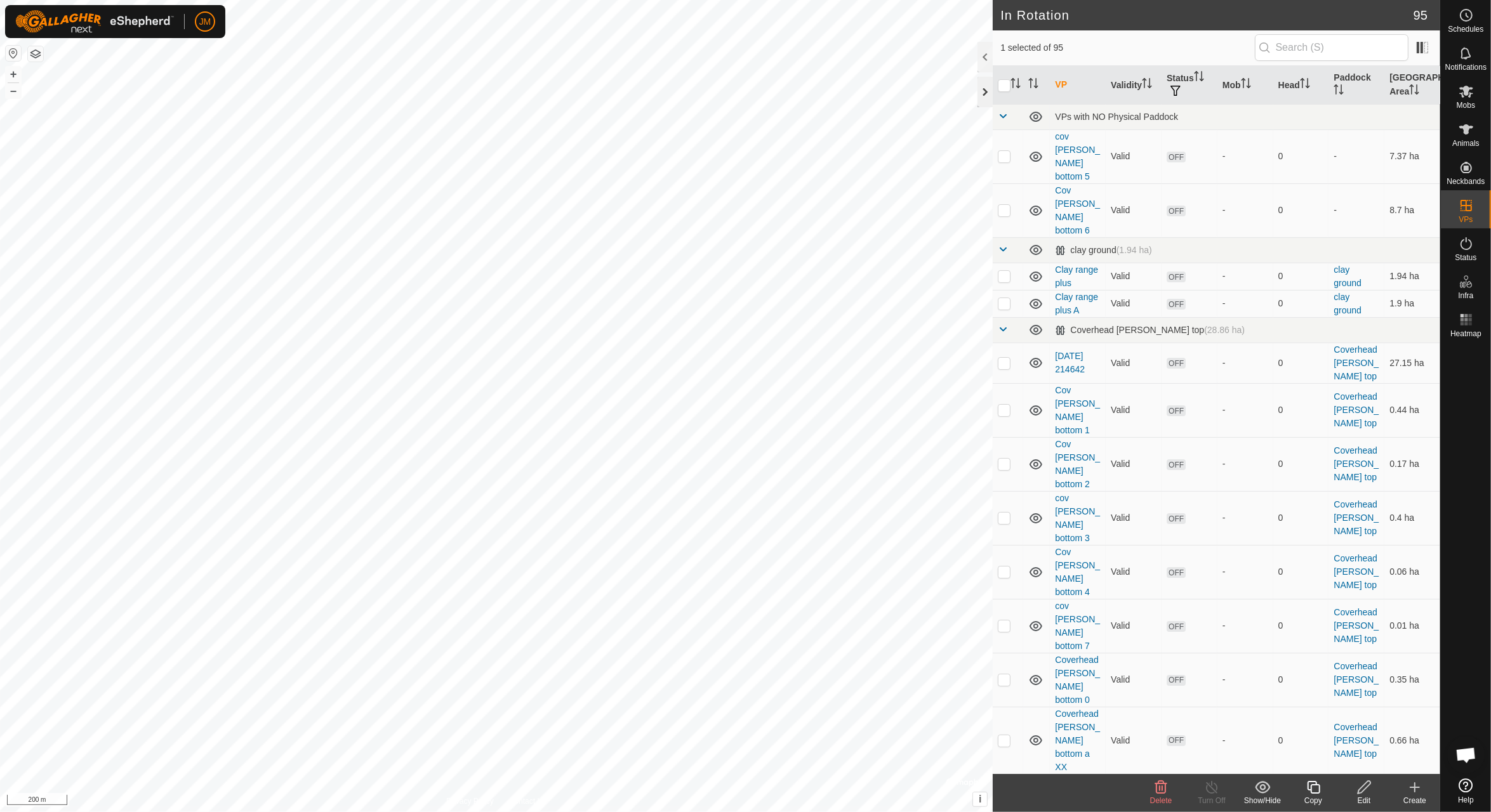
click at [983, 91] on div at bounding box center [985, 92] width 15 height 31
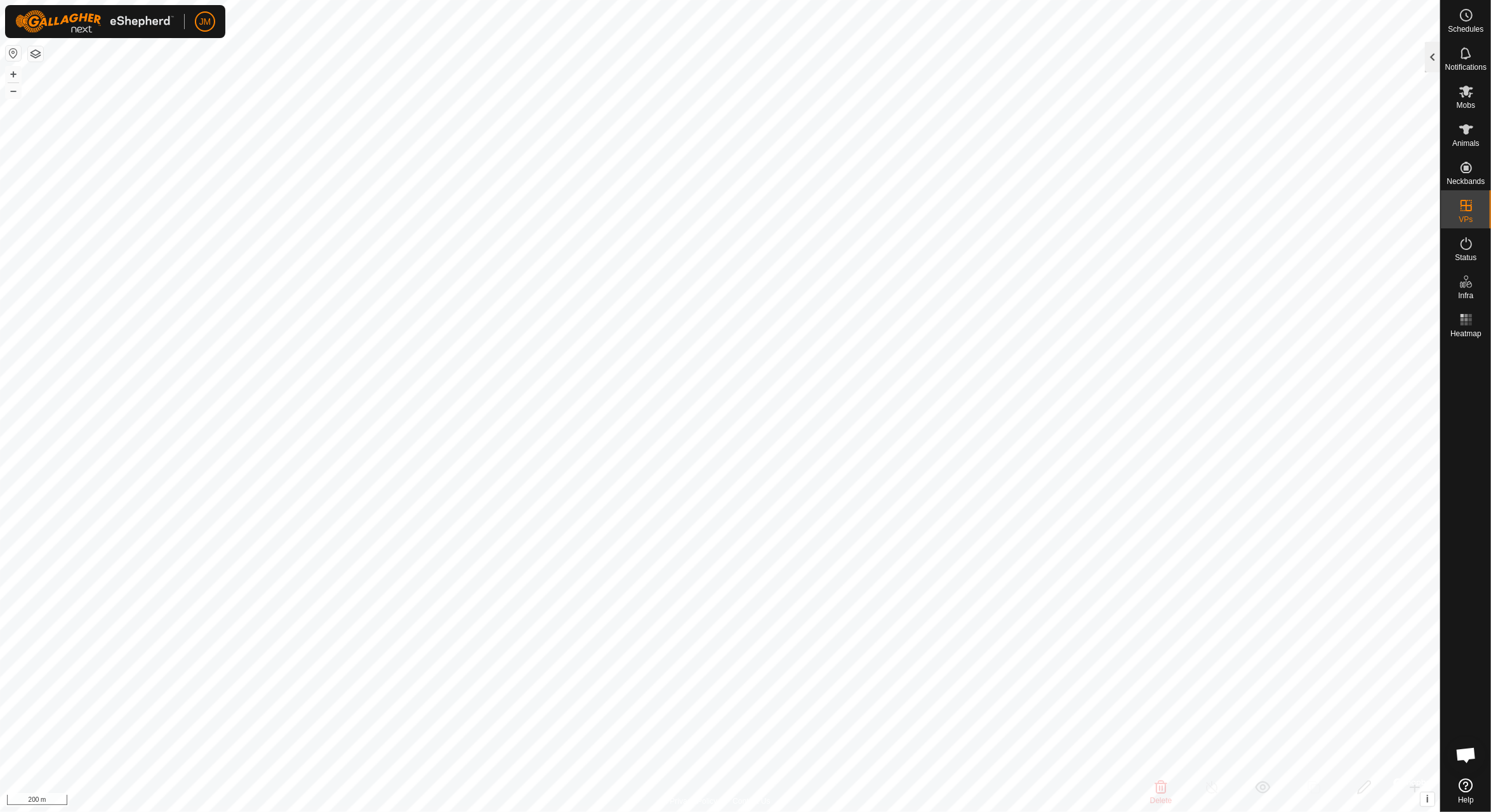
click at [1430, 57] on div at bounding box center [1432, 57] width 15 height 31
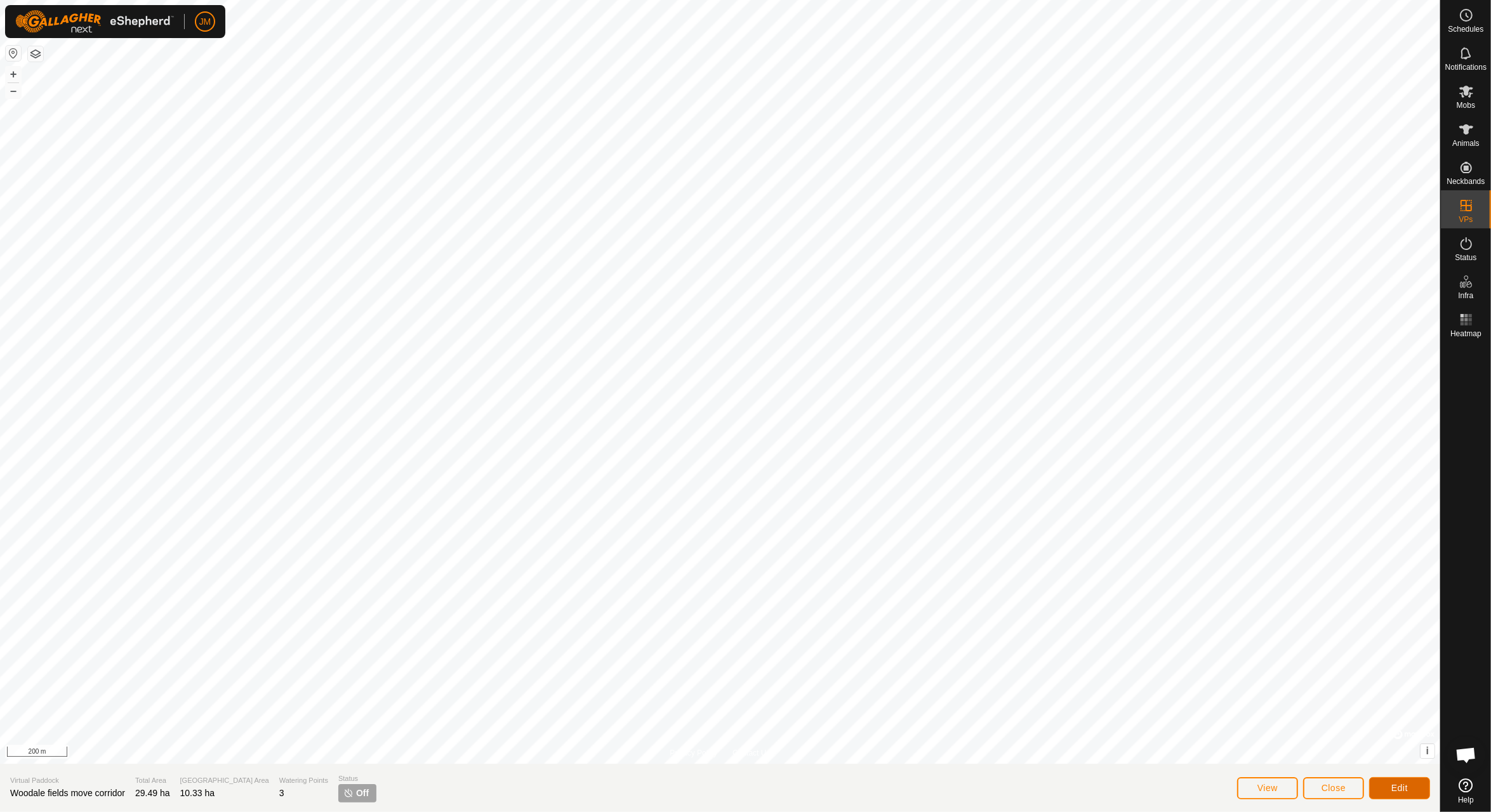
click at [1394, 789] on span "Edit" at bounding box center [1399, 788] width 16 height 10
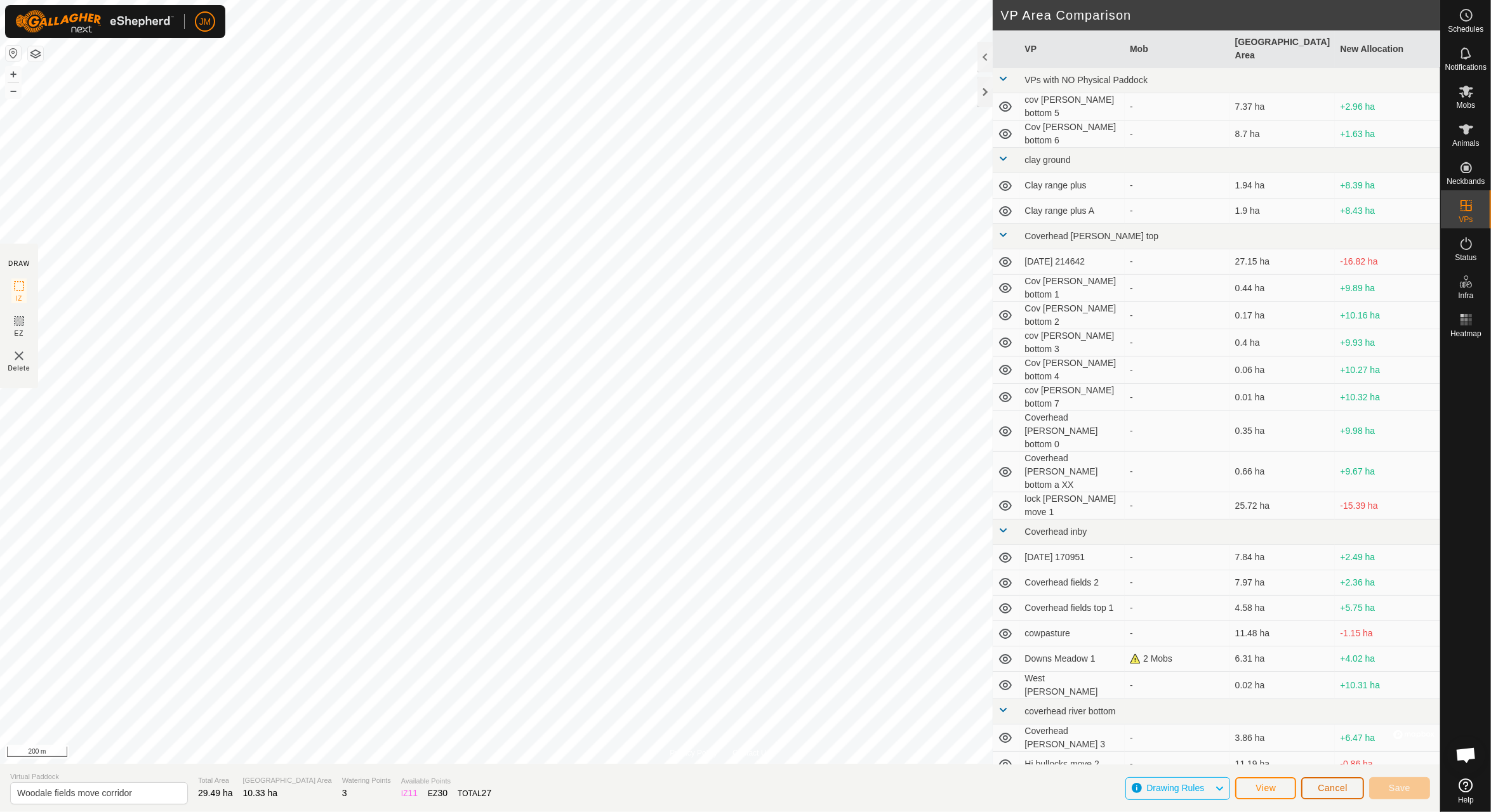
click at [1333, 789] on span "Cancel" at bounding box center [1332, 788] width 30 height 10
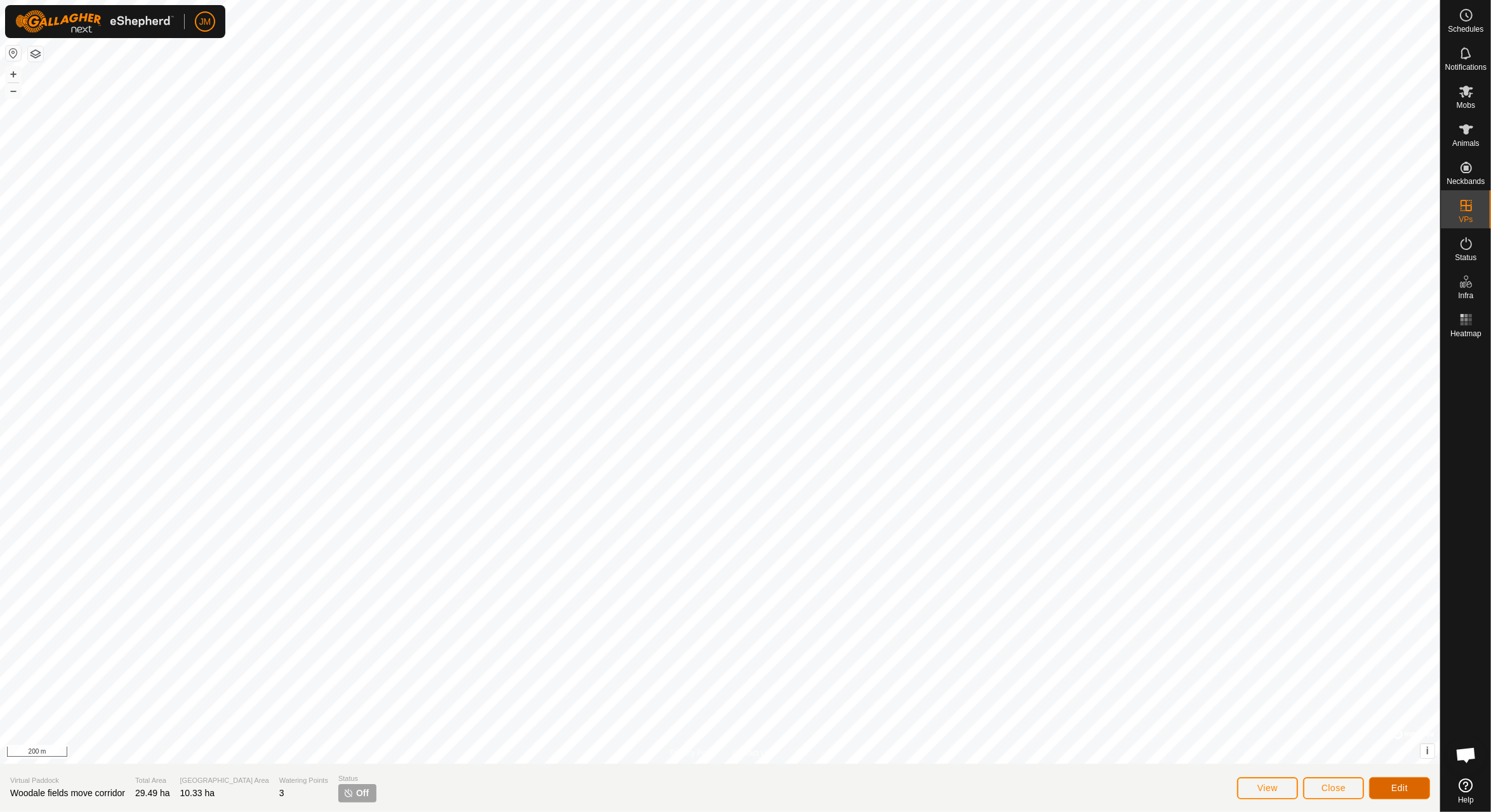
click at [1402, 783] on span "Edit" at bounding box center [1399, 788] width 16 height 10
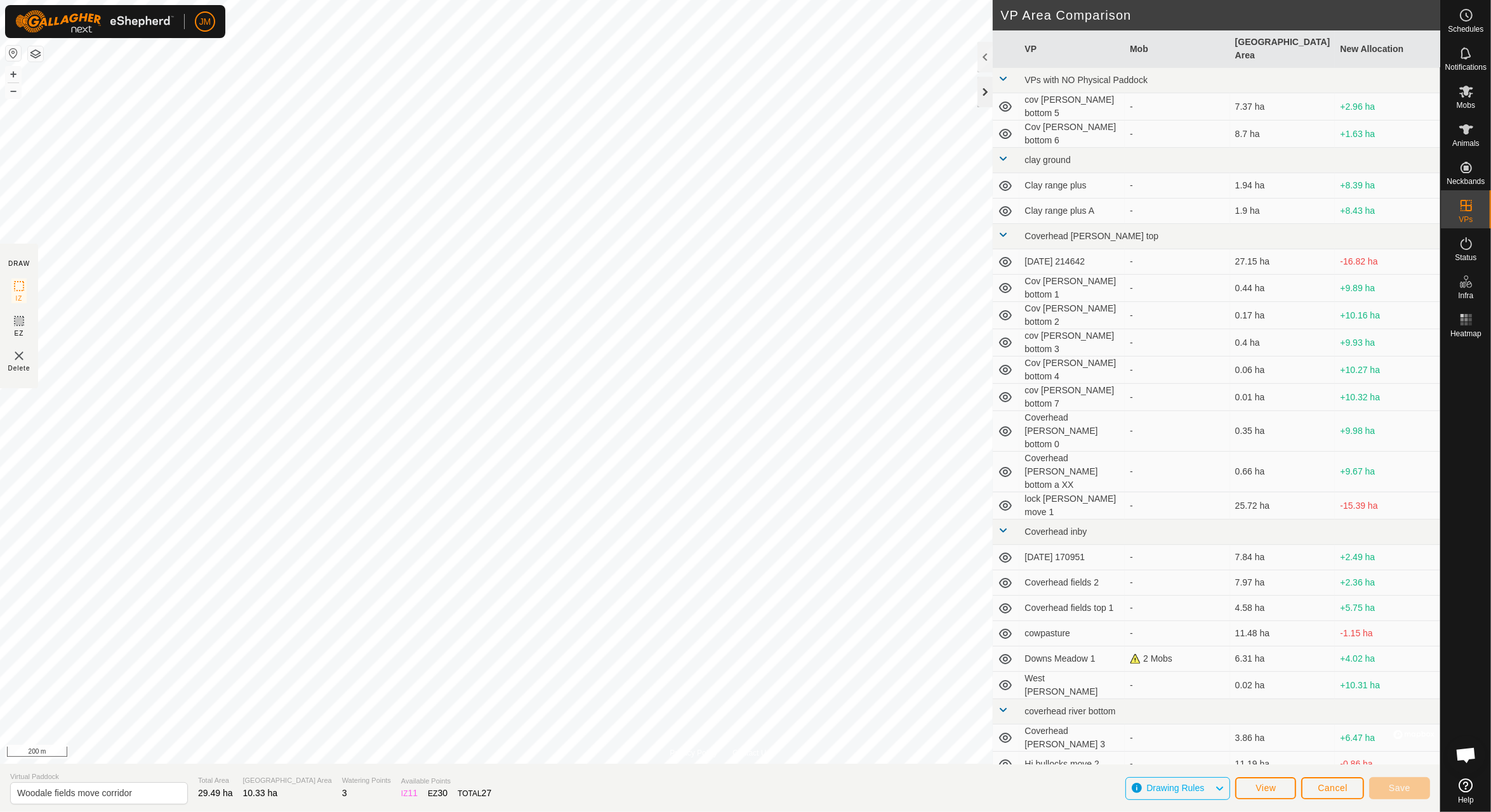
click at [985, 93] on div at bounding box center [985, 92] width 15 height 31
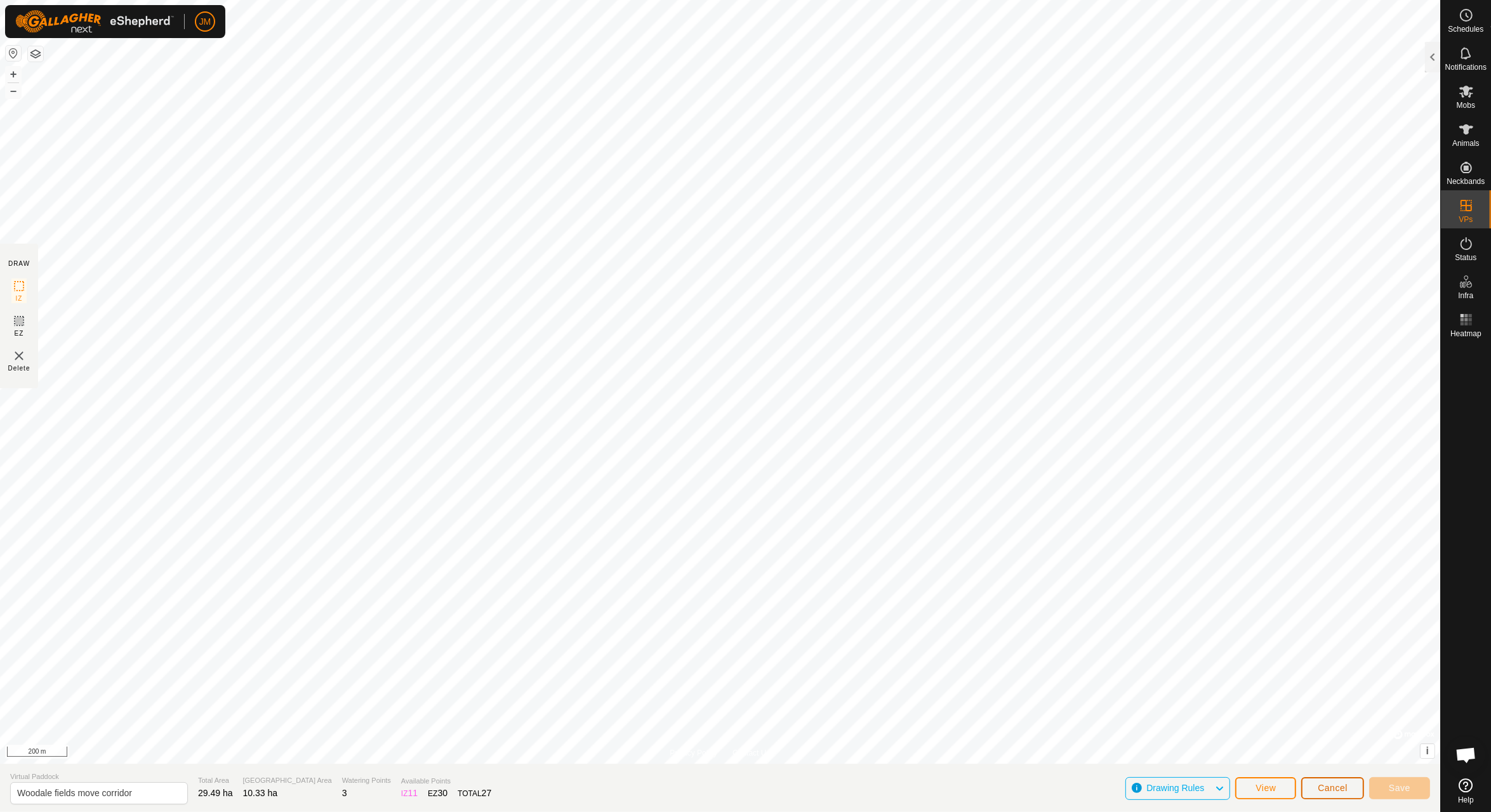
click at [1316, 789] on button "Cancel" at bounding box center [1333, 788] width 63 height 23
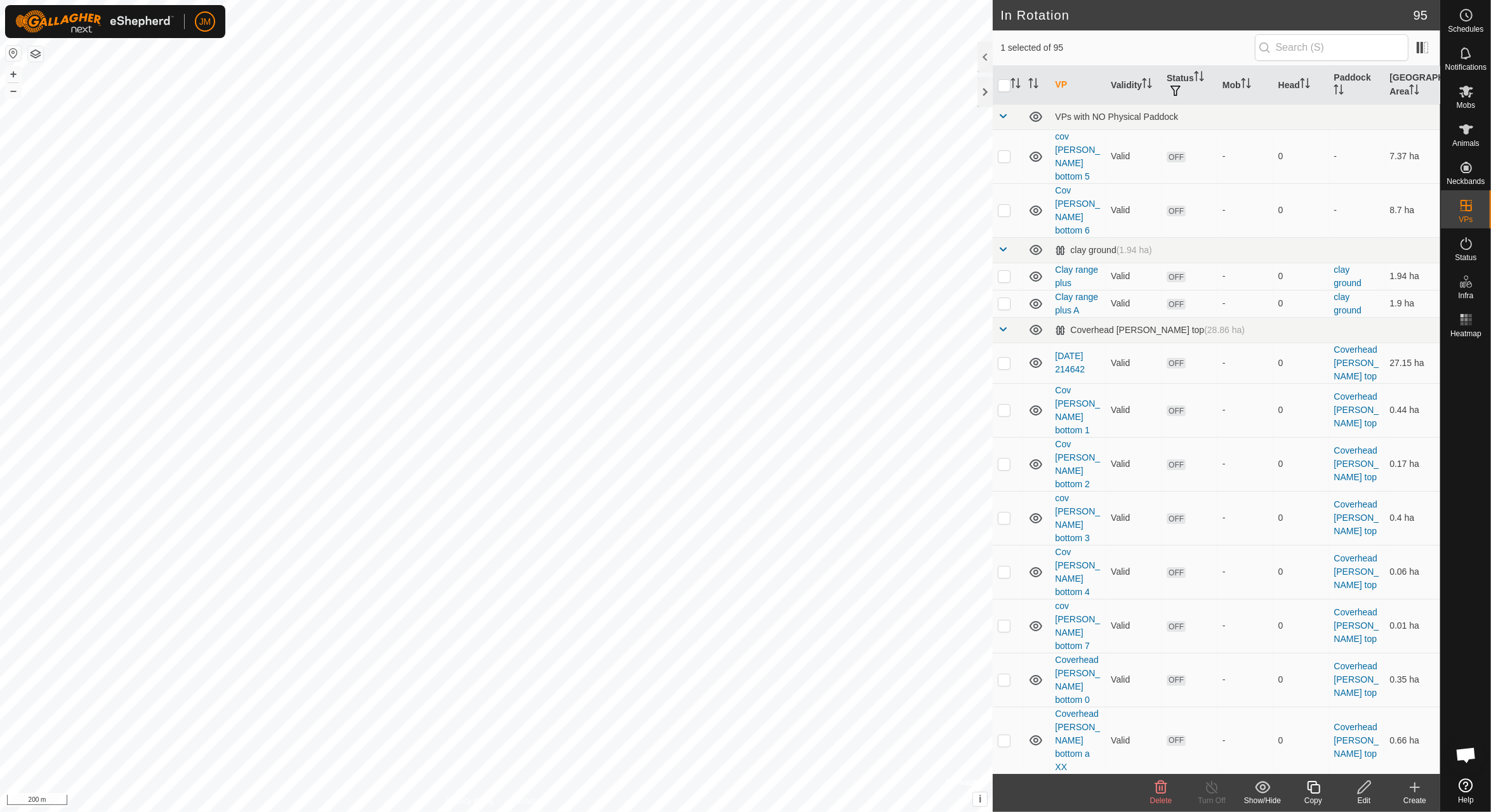
checkbox input "false"
click at [1159, 786] on icon at bounding box center [1161, 787] width 15 height 15
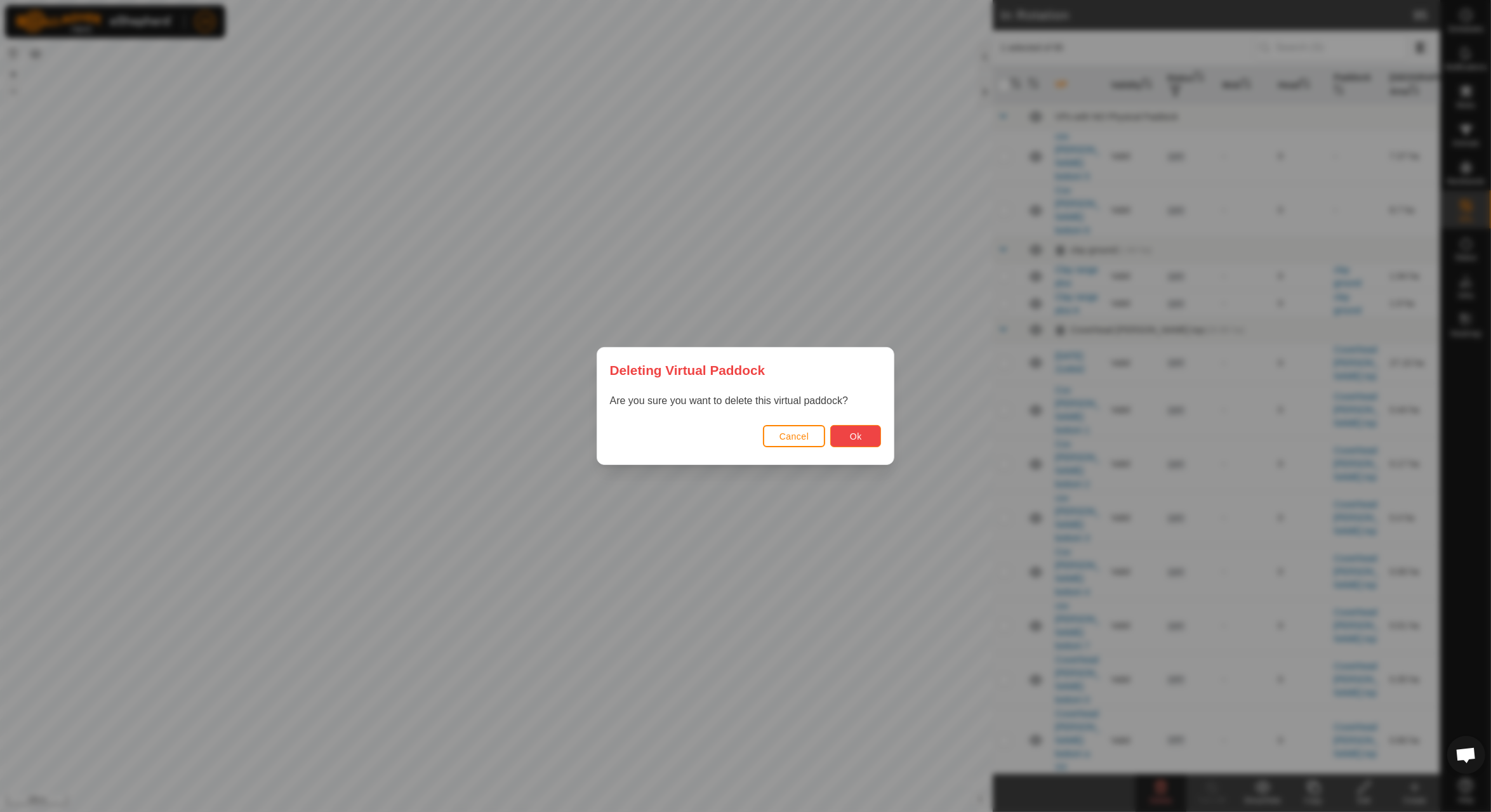
click at [869, 434] on button "Ok" at bounding box center [856, 436] width 51 height 23
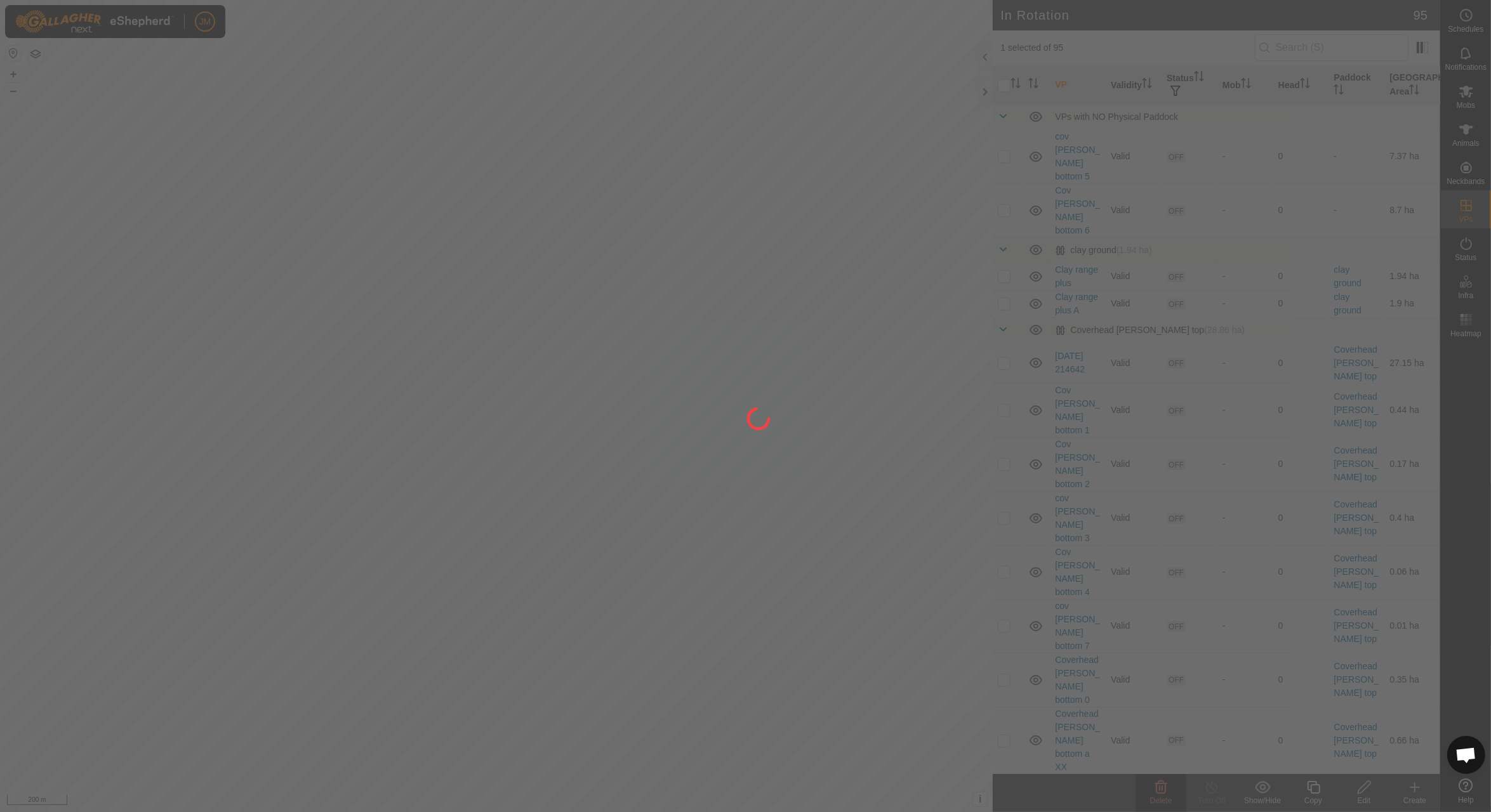
checkbox input "false"
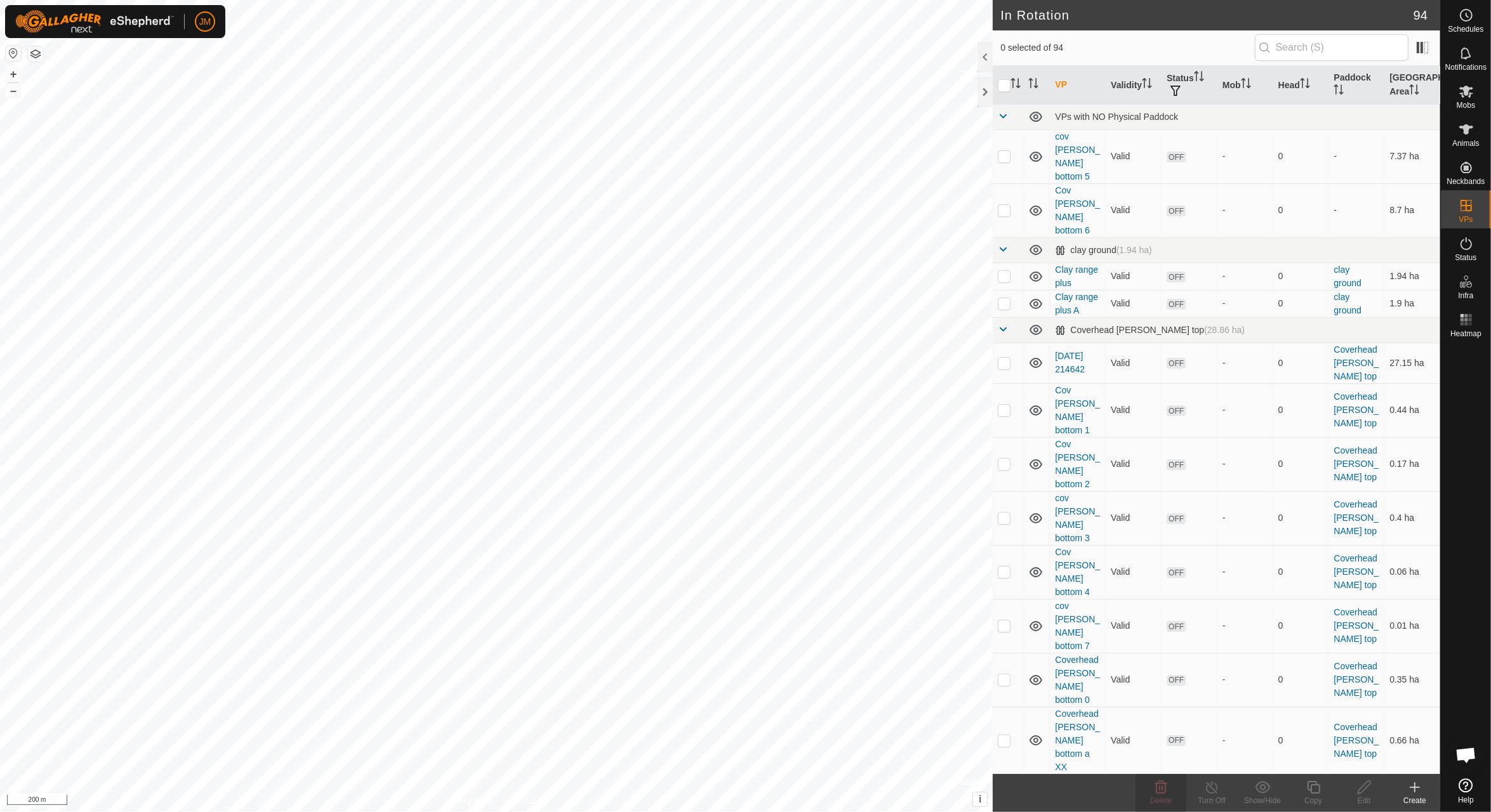
checkbox input "true"
click at [1264, 789] on icon at bounding box center [1262, 787] width 15 height 12
